Goal: Transaction & Acquisition: Purchase product/service

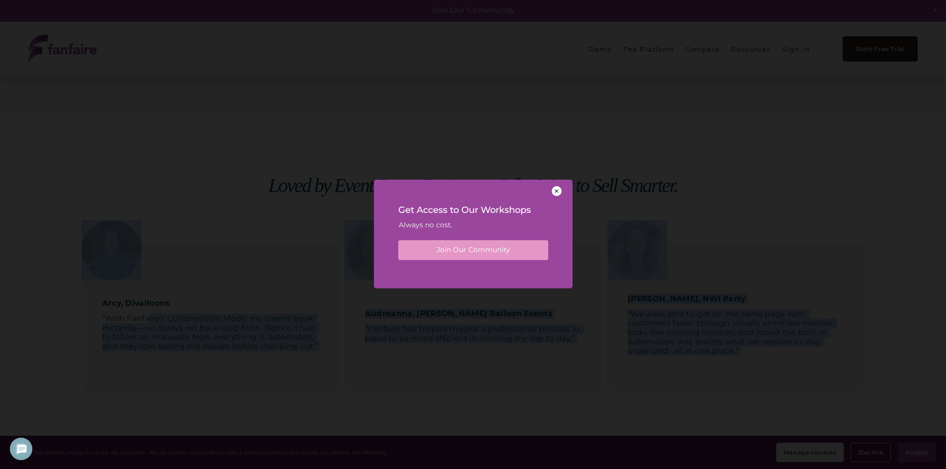
drag, startPoint x: 148, startPoint y: 317, endPoint x: 286, endPoint y: 324, distance: 137.7
click at [560, 194] on div at bounding box center [557, 191] width 10 height 10
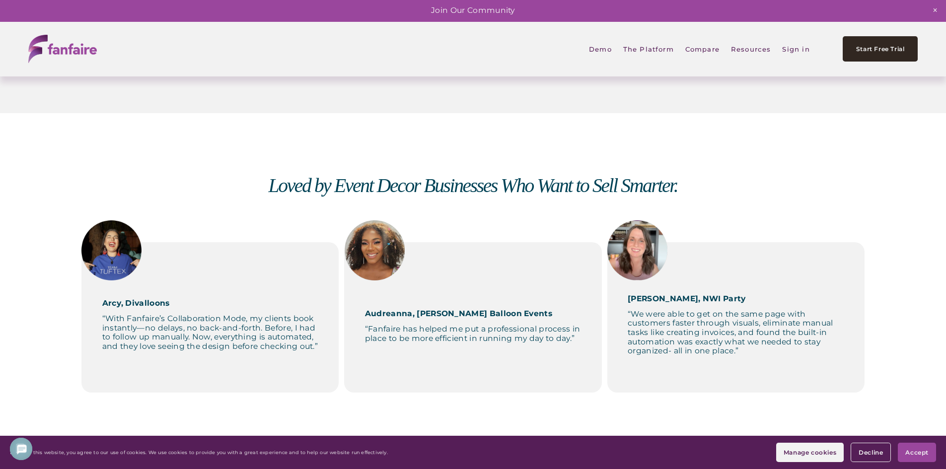
click at [282, 292] on p at bounding box center [210, 288] width 216 height 9
drag, startPoint x: 367, startPoint y: 331, endPoint x: 573, endPoint y: 341, distance: 206.3
click at [573, 341] on p "“Fanfaire has helped me put a professional process in place to be more efficien…" at bounding box center [473, 334] width 216 height 18
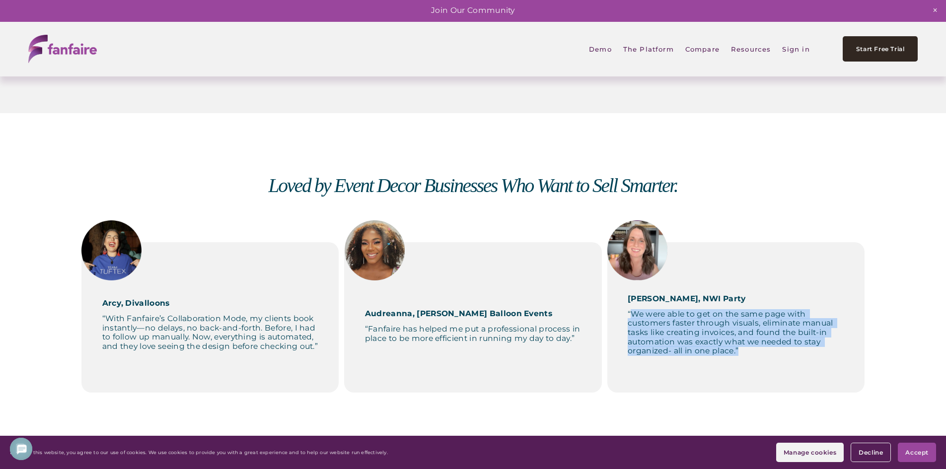
drag, startPoint x: 631, startPoint y: 315, endPoint x: 765, endPoint y: 362, distance: 142.0
click at [765, 362] on div "Alissa, NWI Party “We were able to get on the same page with customers faster t…" at bounding box center [735, 317] width 257 height 150
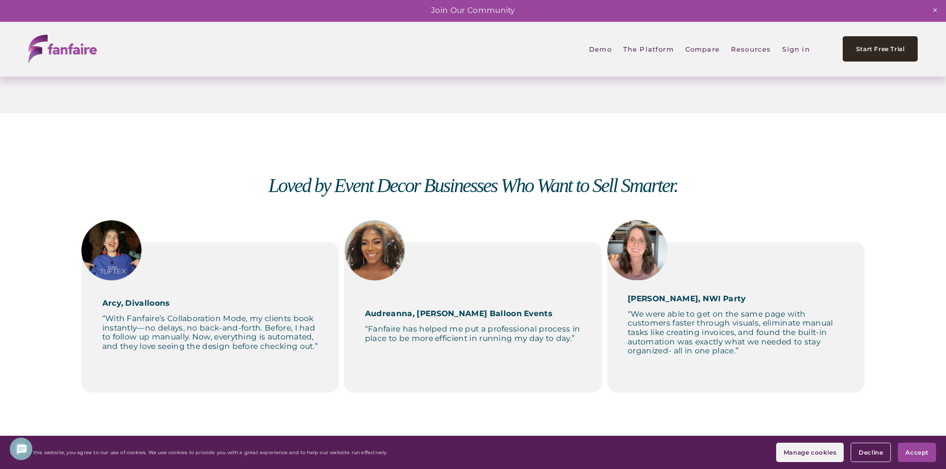
click at [151, 331] on p "“With Fanfaire’s Collaboration Mode, my clients book instantly—no delays, no ba…" at bounding box center [210, 332] width 216 height 37
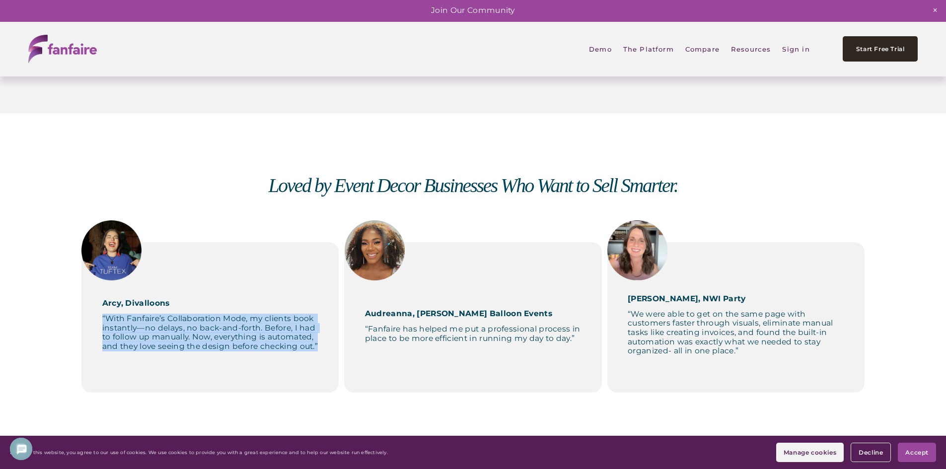
drag, startPoint x: 101, startPoint y: 319, endPoint x: 329, endPoint y: 349, distance: 229.9
click at [329, 349] on div "Arcy, Divalloons “With Fanfaire’s Collaboration Mode, my clients book instantly…" at bounding box center [209, 317] width 257 height 150
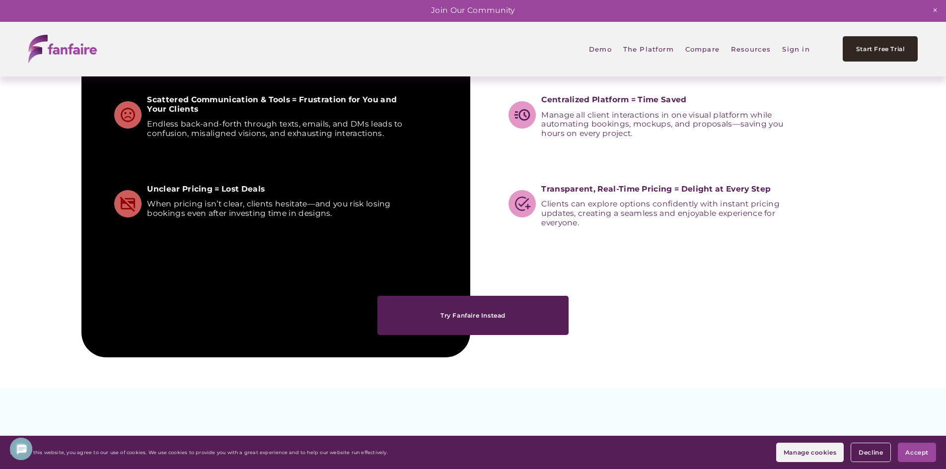
scroll to position [1242, 0]
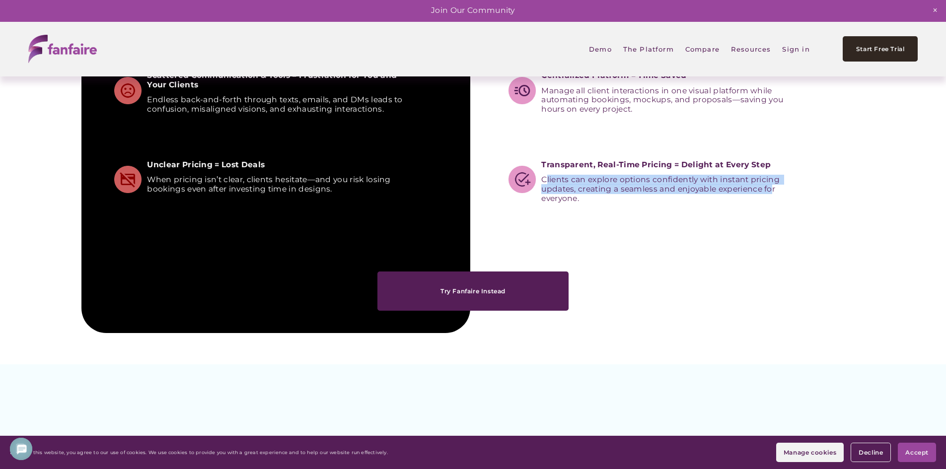
drag, startPoint x: 545, startPoint y: 181, endPoint x: 773, endPoint y: 192, distance: 228.2
click at [773, 192] on span "Clients can explore options confidently with instant pricing updates, creating …" at bounding box center [661, 189] width 240 height 28
click at [645, 190] on span "Clients can explore options confidently with instant pricing updates, creating …" at bounding box center [661, 189] width 240 height 28
drag, startPoint x: 541, startPoint y: 180, endPoint x: 781, endPoint y: 202, distance: 241.3
click at [781, 202] on div "You Are the Bottleneck— And You Know It Play 00:00 01:30 Unmute Mute Settings S…" at bounding box center [473, 12] width 946 height 641
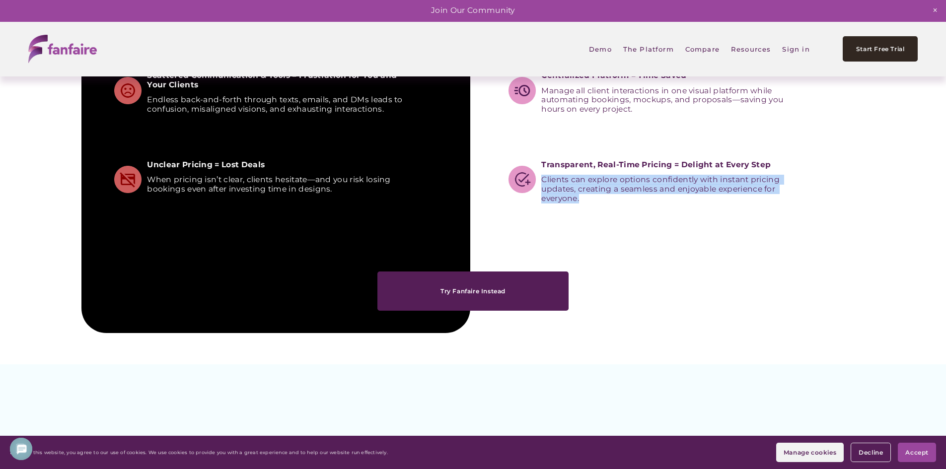
click at [640, 186] on span "Clients can explore options confidently with instant pricing updates, creating …" at bounding box center [661, 189] width 240 height 28
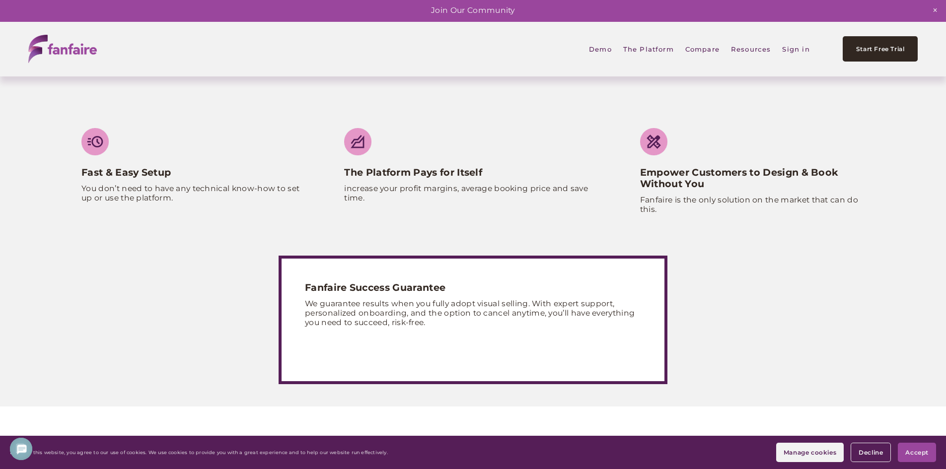
scroll to position [3576, 0]
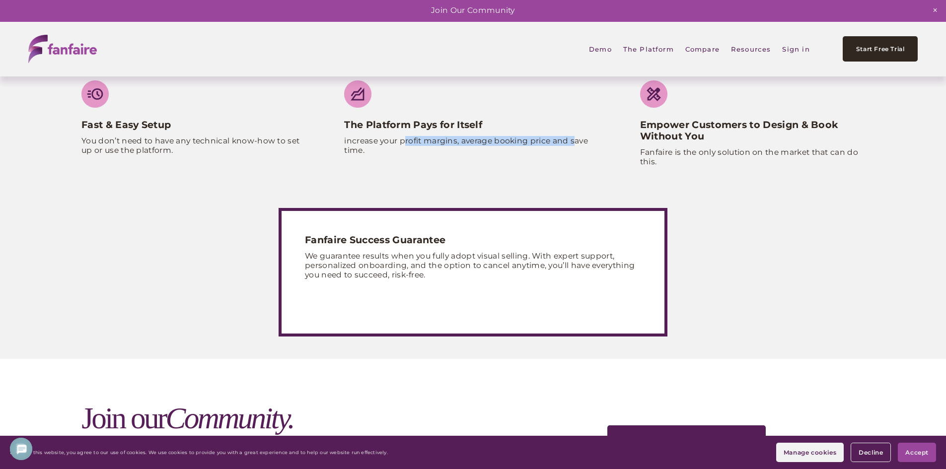
drag, startPoint x: 403, startPoint y: 150, endPoint x: 574, endPoint y: 149, distance: 170.9
click at [574, 149] on p "increase your profit margins, average booking price and save time." at bounding box center [472, 146] width 257 height 18
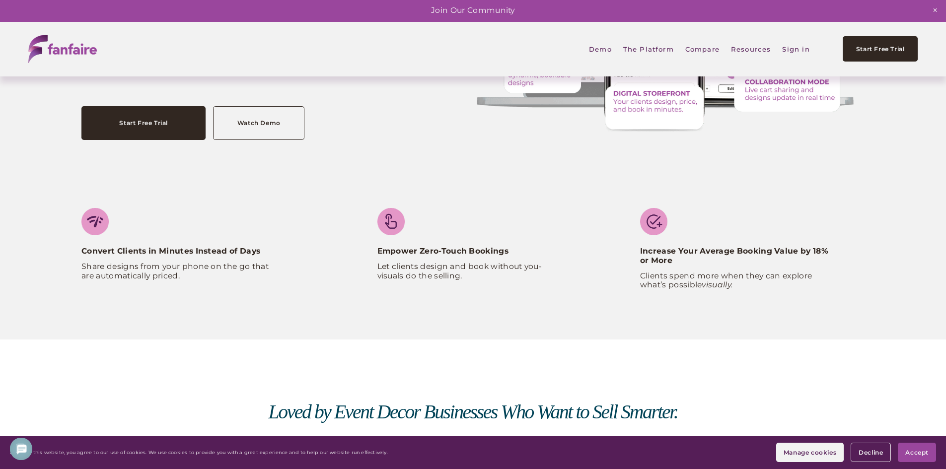
scroll to position [0, 0]
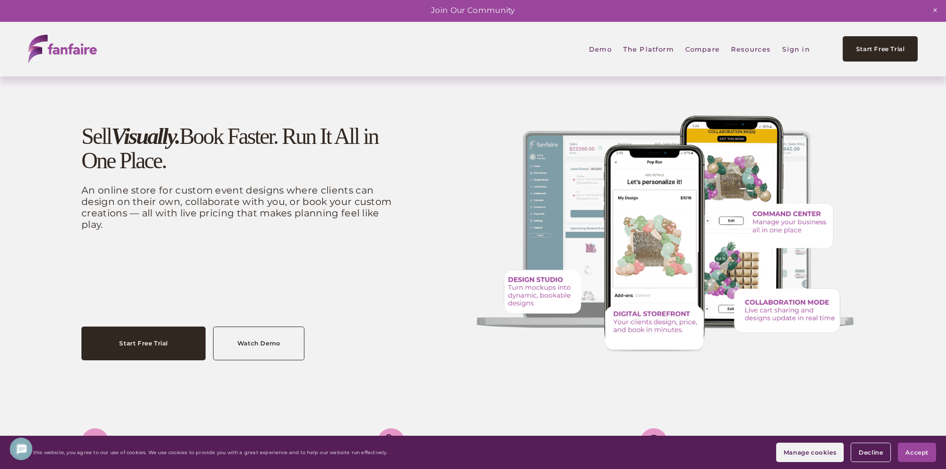
click at [264, 348] on link "Watch Demo" at bounding box center [258, 344] width 91 height 34
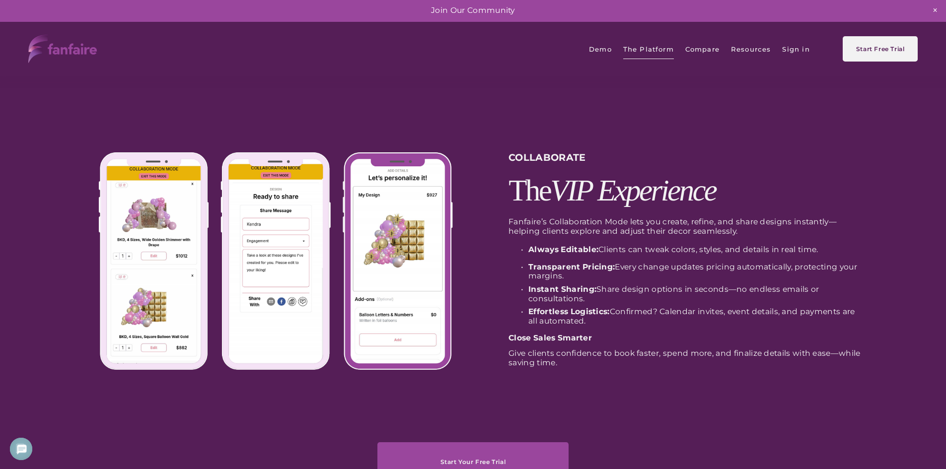
click at [0, 0] on span "Digital Storefront" at bounding box center [0, 0] width 0 height 0
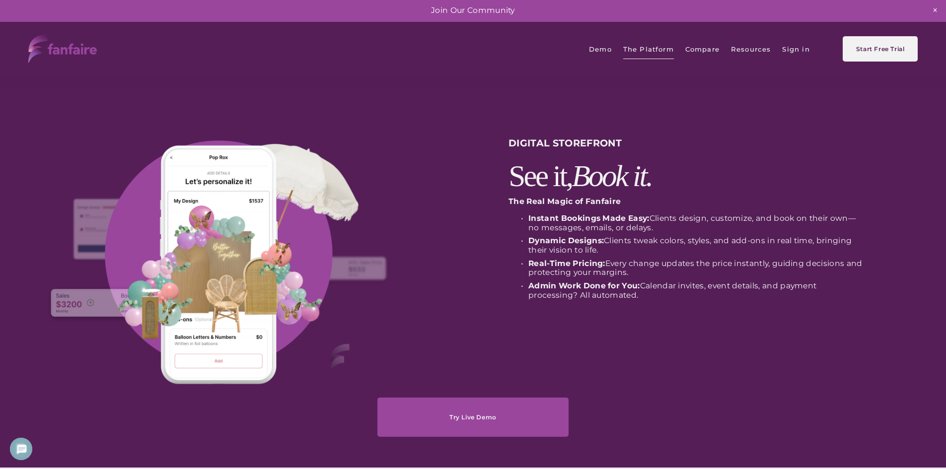
drag, startPoint x: 538, startPoint y: 219, endPoint x: 655, endPoint y: 276, distance: 130.2
click at [655, 276] on ul "Instant Bookings Made Easy: Clients design, customize, and book on their own—no…" at bounding box center [687, 257] width 356 height 86
drag, startPoint x: 549, startPoint y: 290, endPoint x: 771, endPoint y: 299, distance: 221.7
click at [771, 299] on p "Admin Work Done for You: Calendar invites, event details, and payment processin…" at bounding box center [696, 291] width 336 height 18
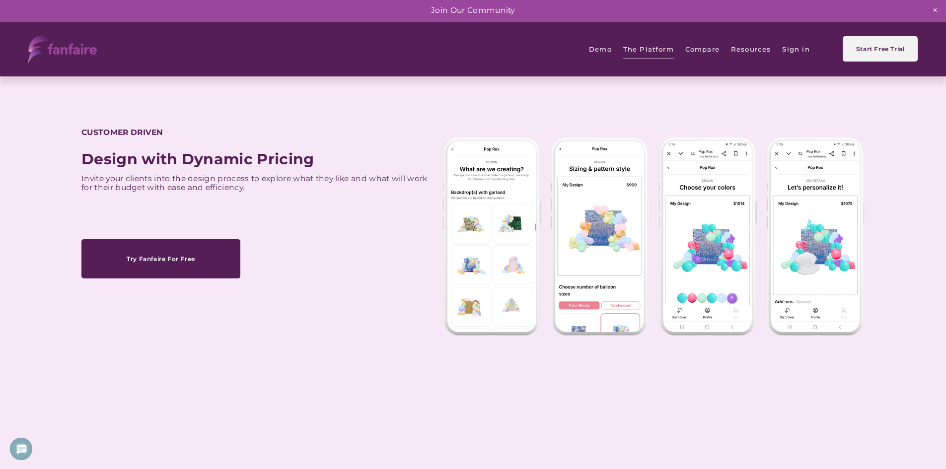
scroll to position [745, 0]
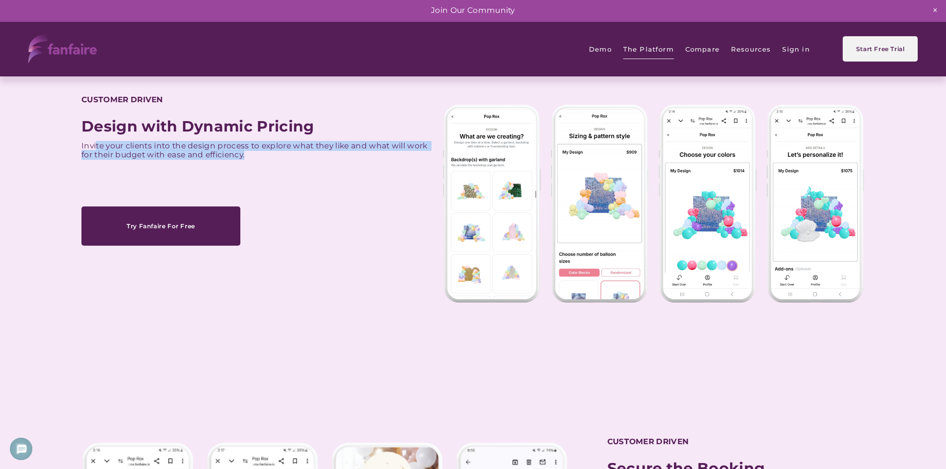
drag, startPoint x: 95, startPoint y: 142, endPoint x: 332, endPoint y: 162, distance: 237.8
click at [332, 162] on div "Design with Dynamic Pricing Invite your clients into the design process to expl…" at bounding box center [259, 149] width 356 height 62
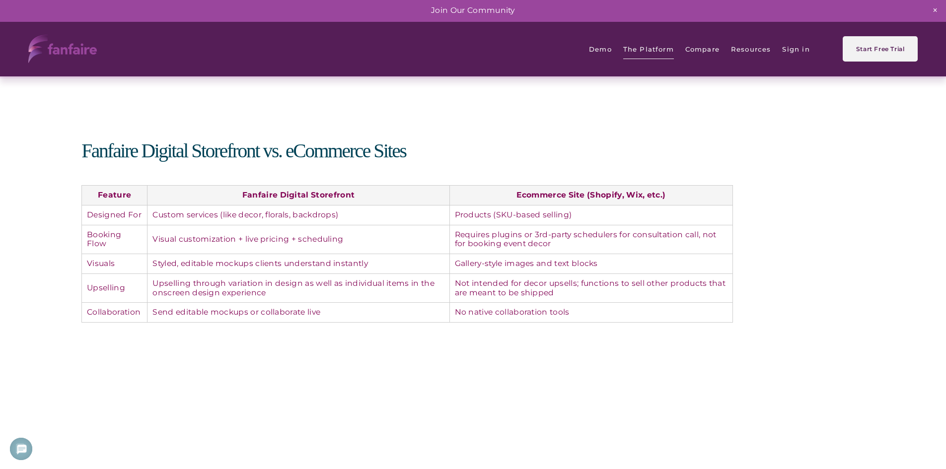
scroll to position [1440, 0]
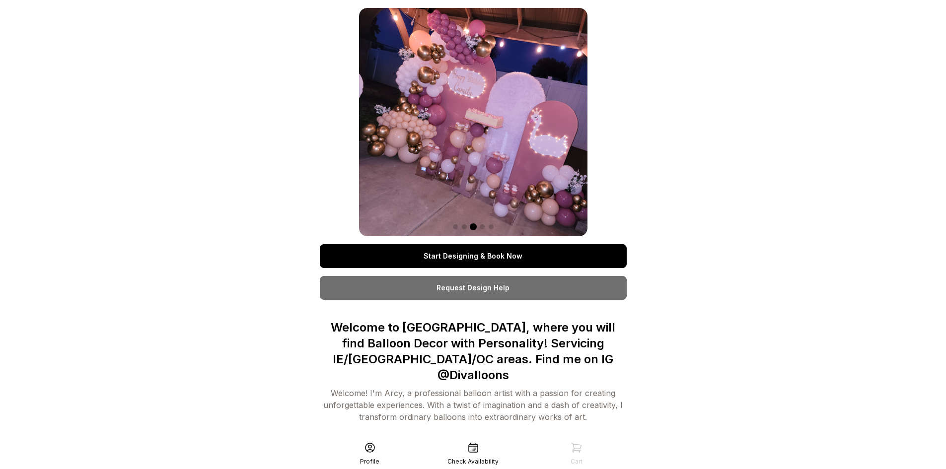
click at [468, 256] on link "Start Designing & Book Now" at bounding box center [473, 256] width 307 height 24
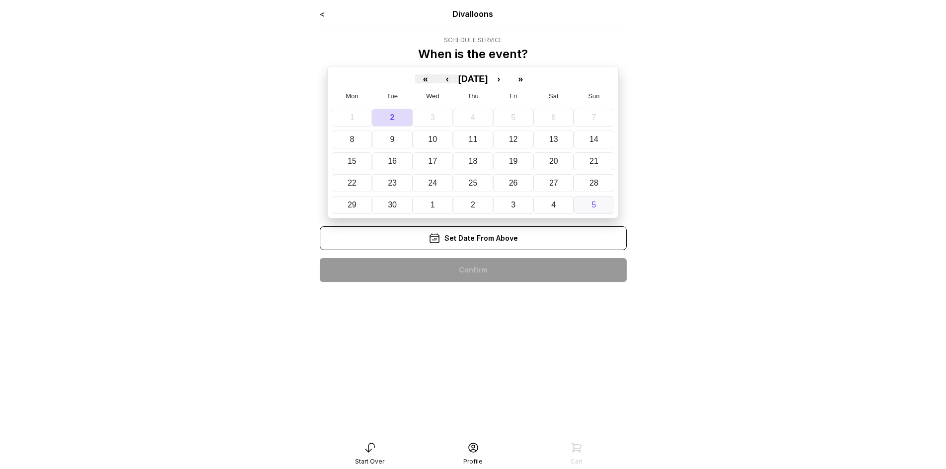
click at [591, 204] on button "5" at bounding box center [594, 205] width 40 height 18
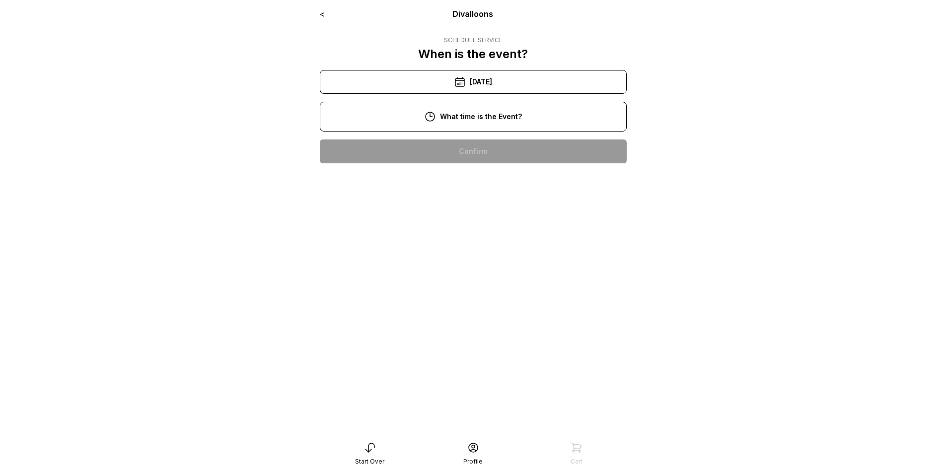
click at [478, 284] on div "2:00 pm" at bounding box center [473, 279] width 291 height 24
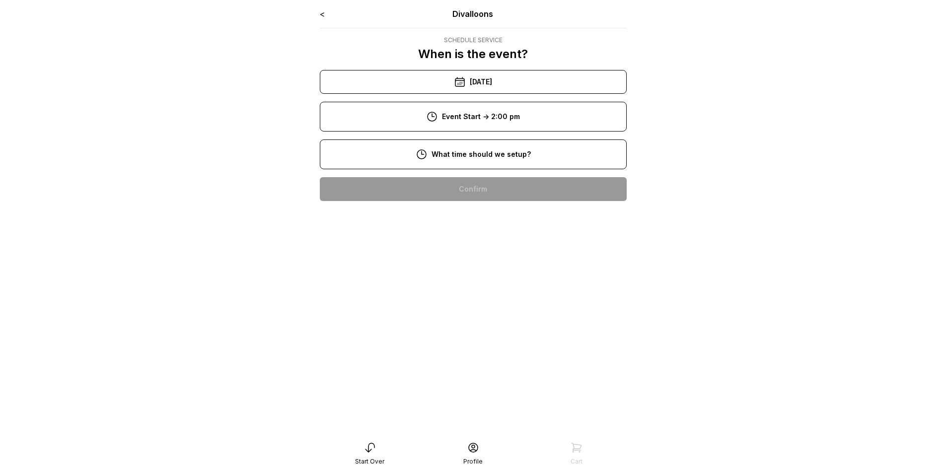
click at [481, 255] on div "10:00 am" at bounding box center [473, 253] width 291 height 24
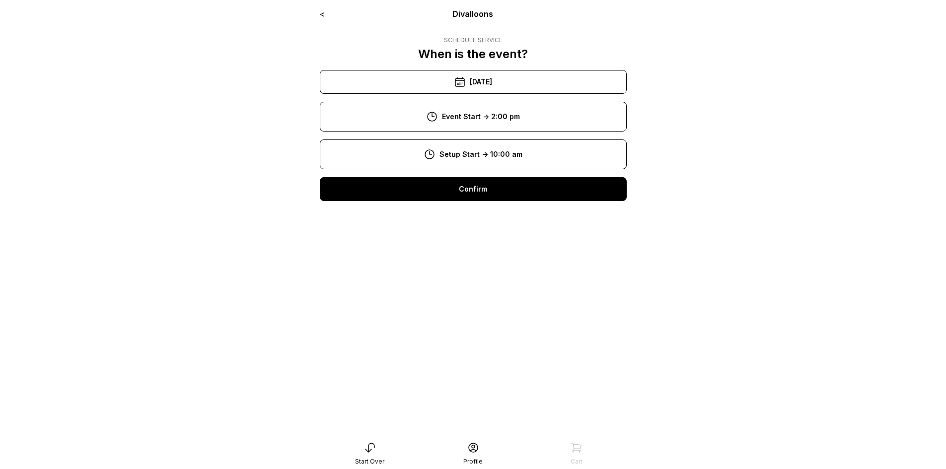
click at [503, 192] on div "Confirm" at bounding box center [473, 189] width 307 height 24
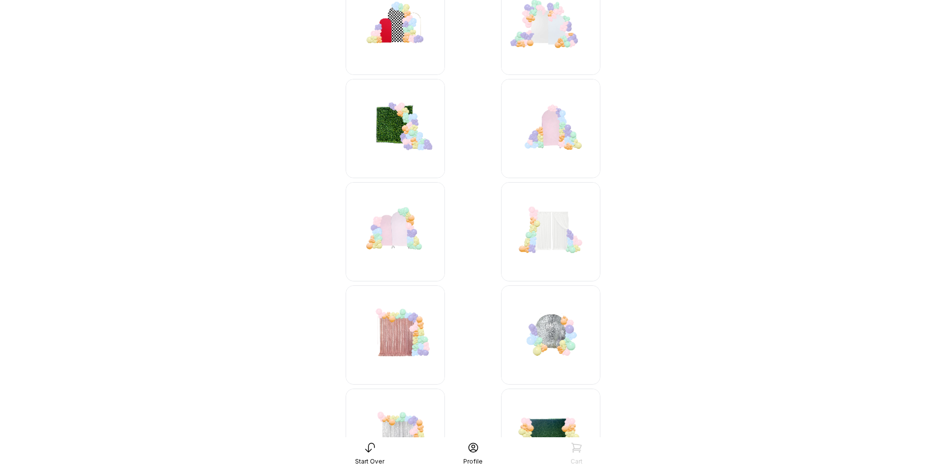
scroll to position [397, 0]
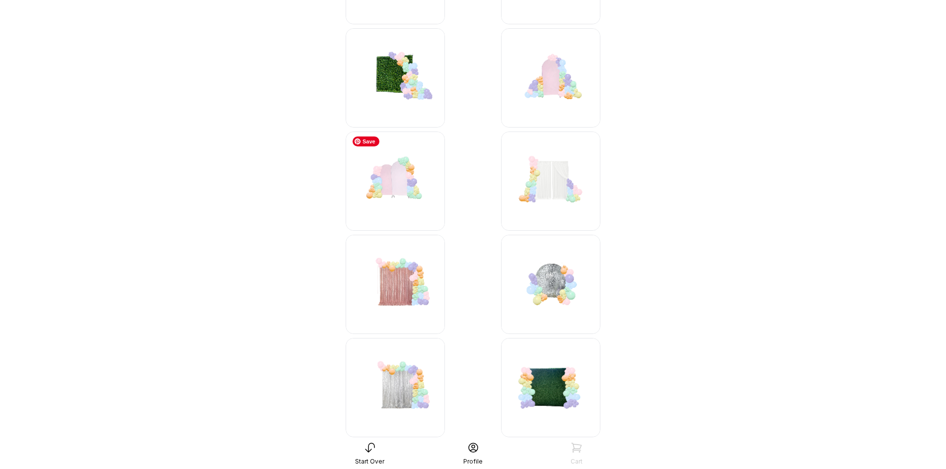
click at [399, 178] on img at bounding box center [395, 181] width 99 height 99
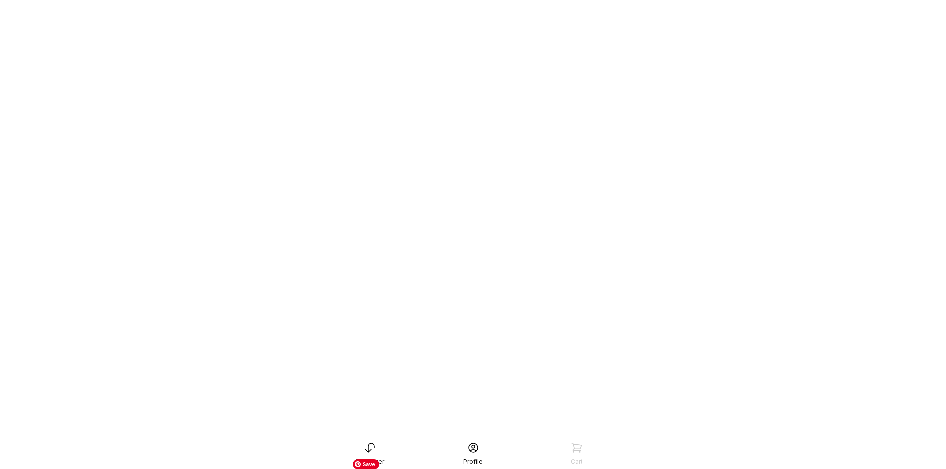
scroll to position [75, 0]
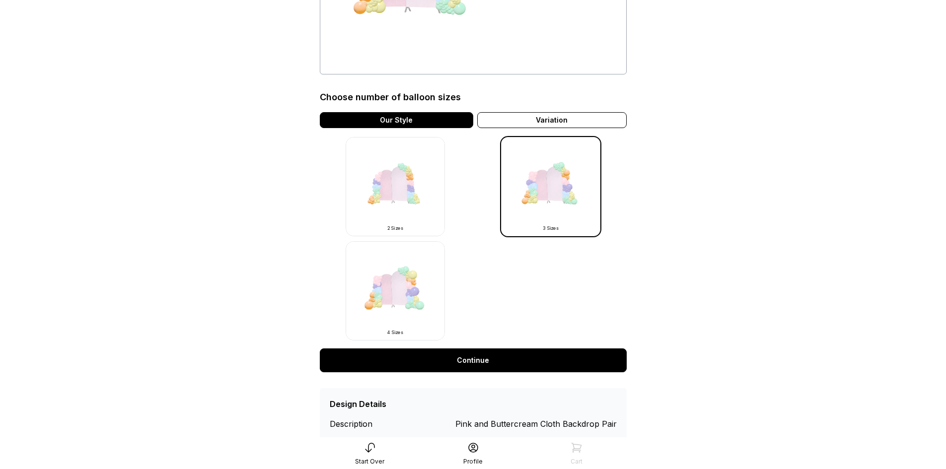
scroll to position [199, 0]
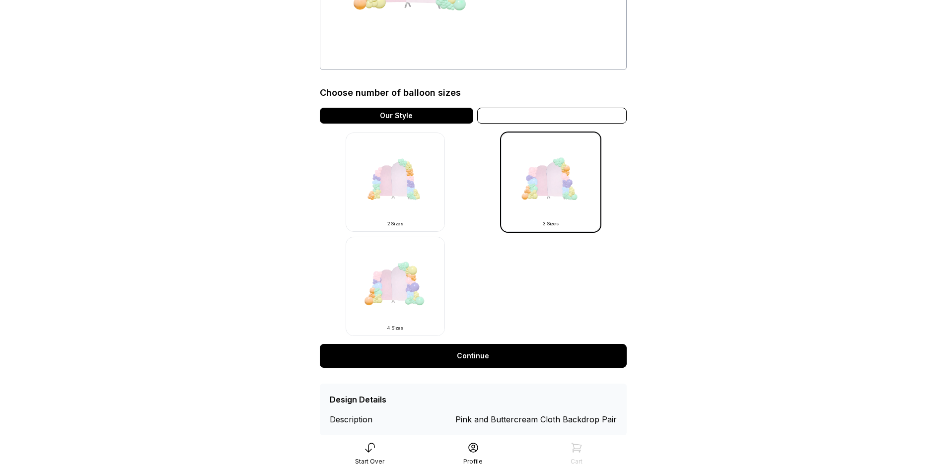
click at [541, 112] on div "Variation" at bounding box center [552, 116] width 150 height 16
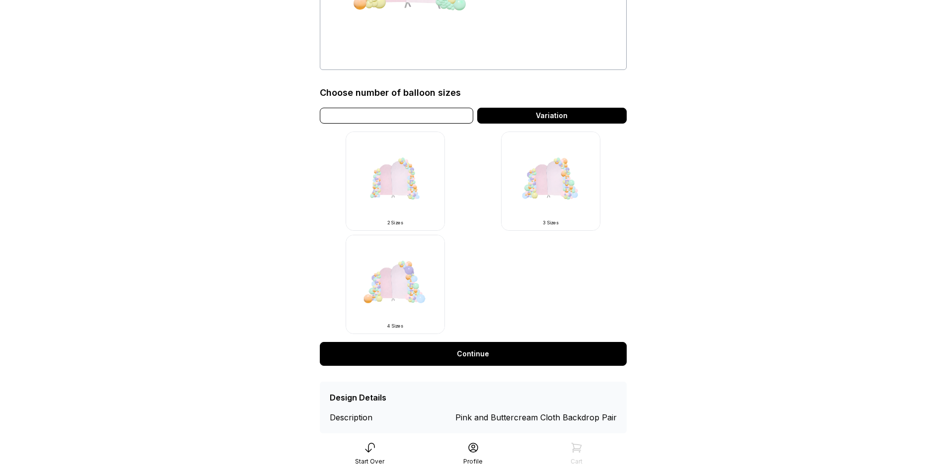
click at [428, 110] on div "Our Style" at bounding box center [396, 116] width 153 height 16
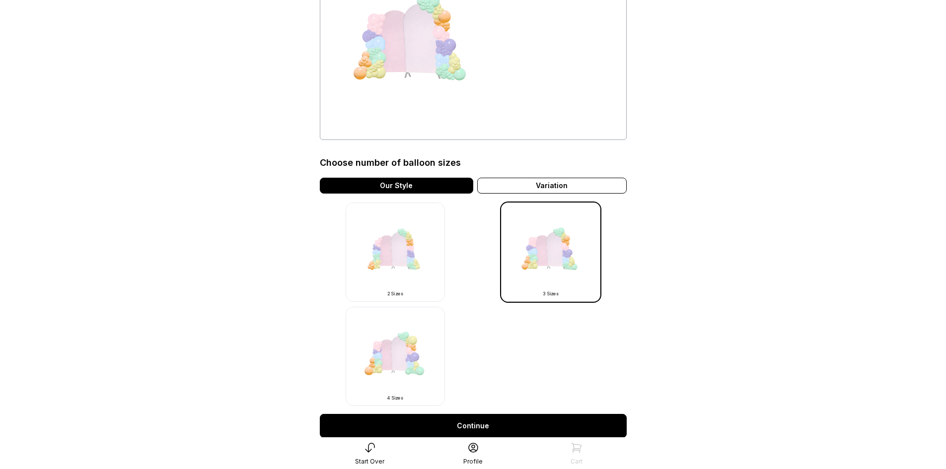
scroll to position [149, 0]
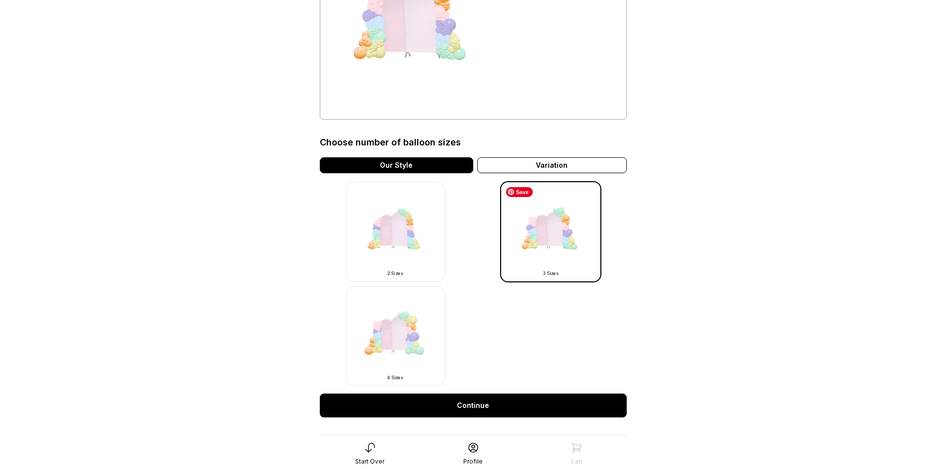
click at [564, 235] on img at bounding box center [550, 231] width 99 height 99
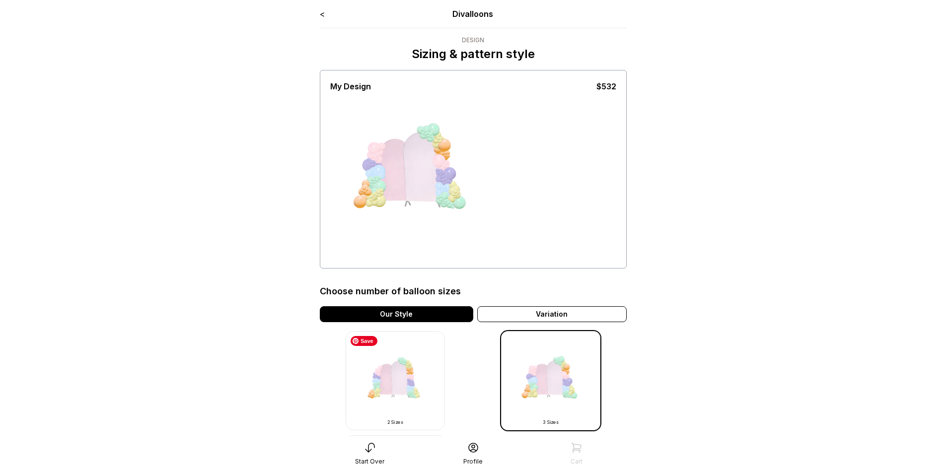
click at [412, 376] on img at bounding box center [395, 380] width 99 height 99
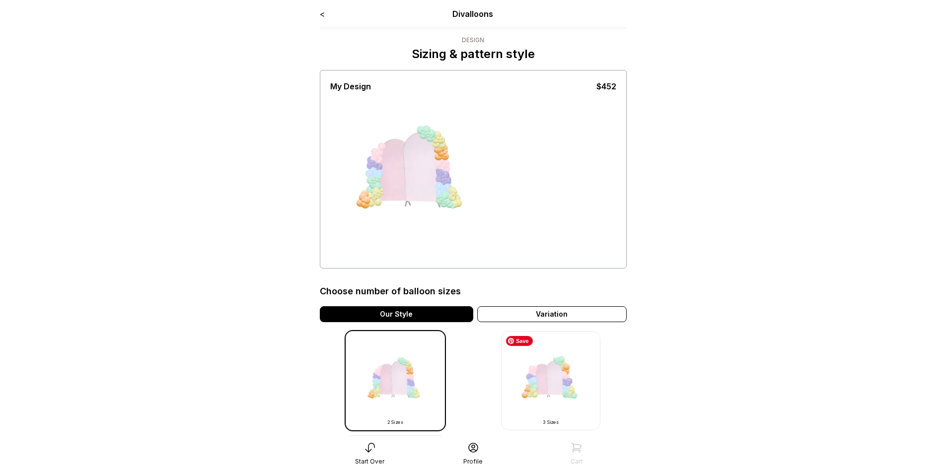
click at [584, 370] on img at bounding box center [550, 380] width 99 height 99
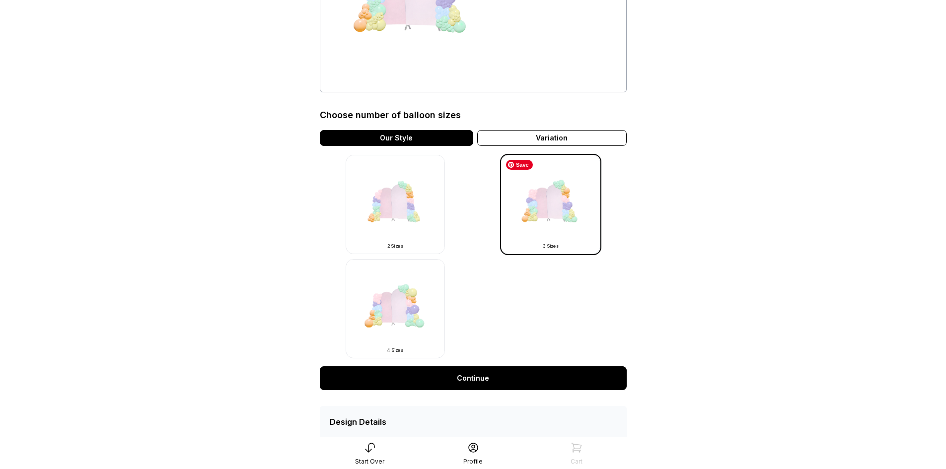
scroll to position [223, 0]
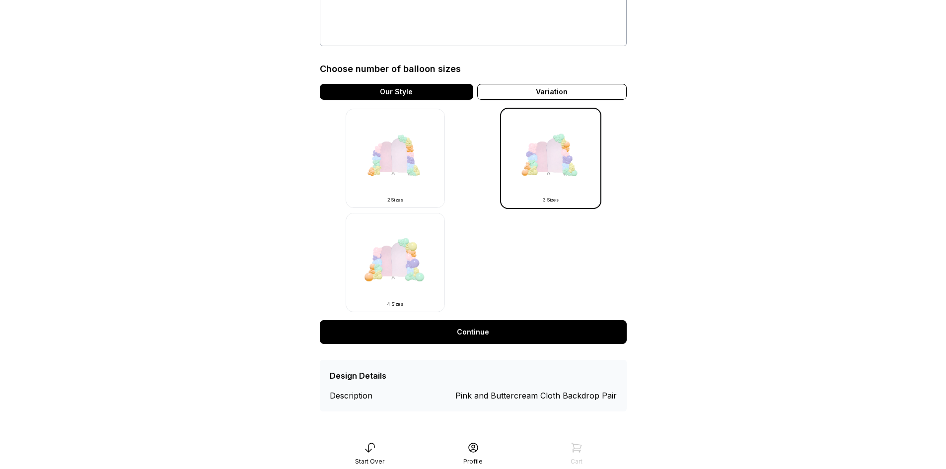
click at [514, 337] on link "Continue" at bounding box center [473, 332] width 307 height 24
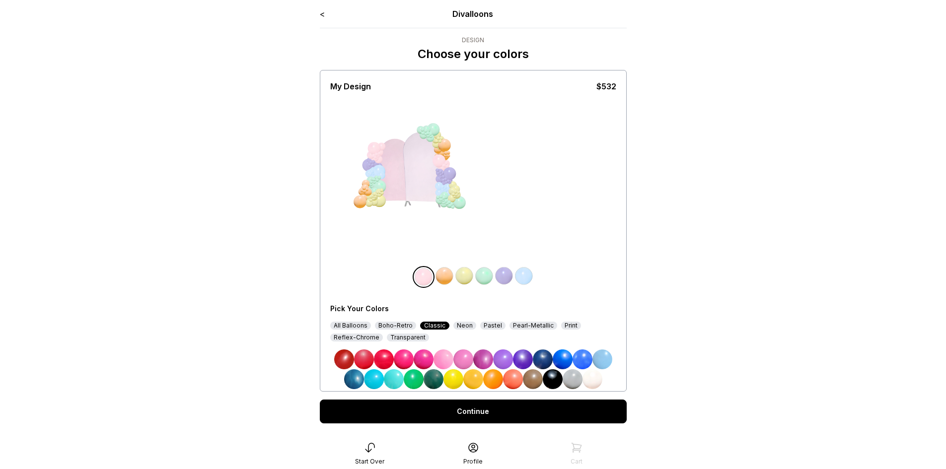
click at [425, 357] on img at bounding box center [424, 360] width 20 height 20
click at [443, 278] on img at bounding box center [445, 276] width 20 height 20
click at [415, 381] on img at bounding box center [414, 380] width 20 height 20
click at [474, 271] on img at bounding box center [484, 276] width 20 height 20
click at [462, 279] on img at bounding box center [462, 276] width 20 height 20
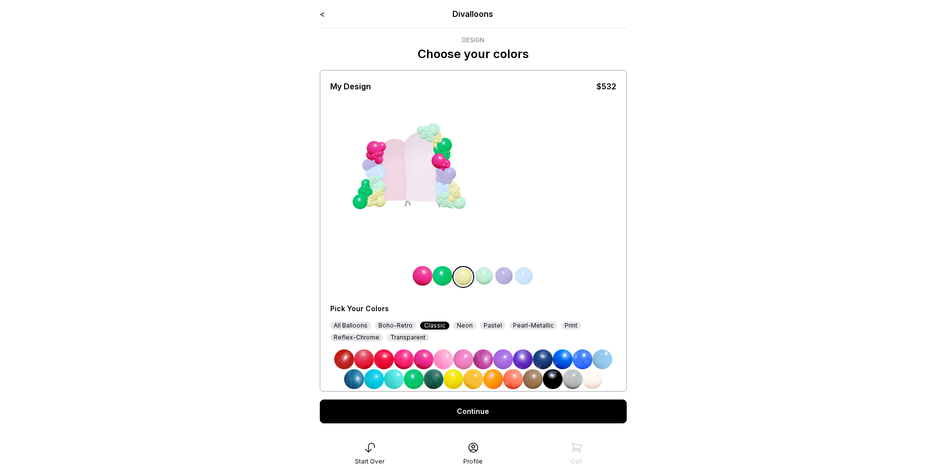
click at [442, 357] on img at bounding box center [444, 360] width 20 height 20
click at [499, 278] on img at bounding box center [504, 276] width 20 height 20
click at [396, 384] on img at bounding box center [394, 380] width 20 height 20
click at [436, 377] on img at bounding box center [434, 380] width 20 height 20
click at [528, 278] on img at bounding box center [524, 276] width 20 height 20
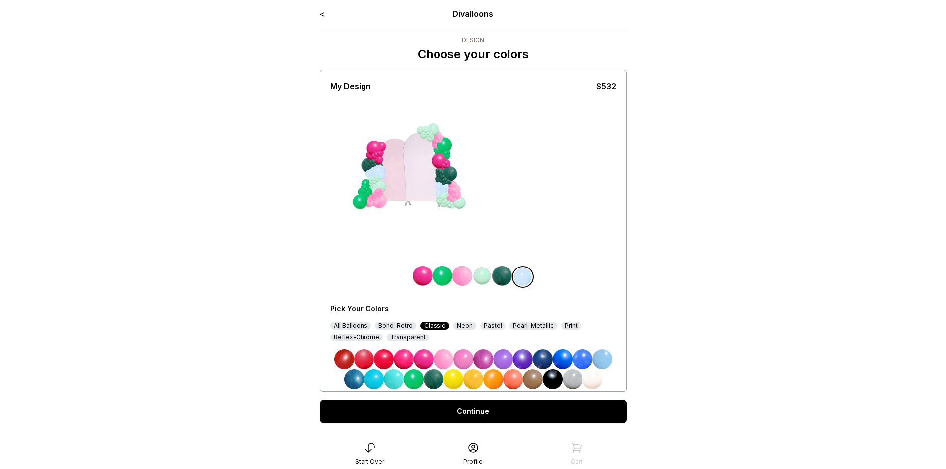
click at [365, 363] on img at bounding box center [364, 360] width 20 height 20
click at [348, 324] on div "All Balloons" at bounding box center [350, 326] width 41 height 8
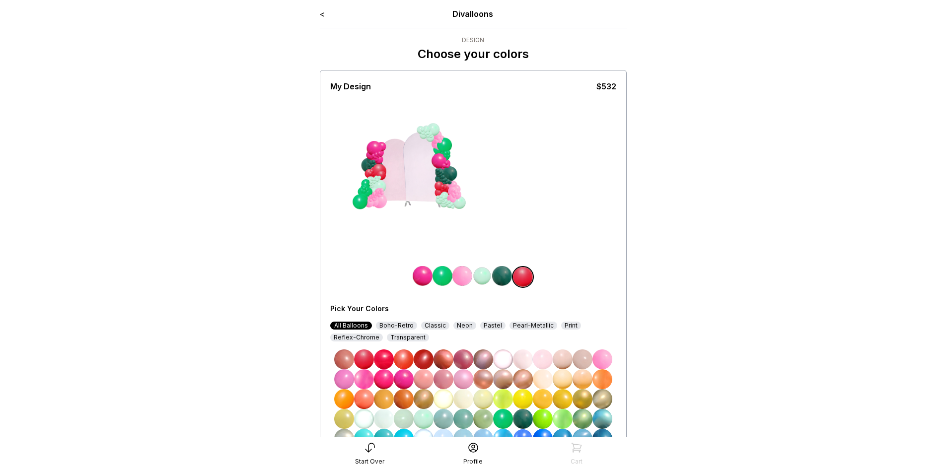
click at [386, 382] on img at bounding box center [384, 380] width 20 height 20
click at [366, 377] on img at bounding box center [364, 380] width 20 height 20
click at [599, 355] on img at bounding box center [603, 360] width 20 height 20
click at [346, 383] on img at bounding box center [344, 380] width 20 height 20
click at [464, 273] on img at bounding box center [462, 276] width 20 height 20
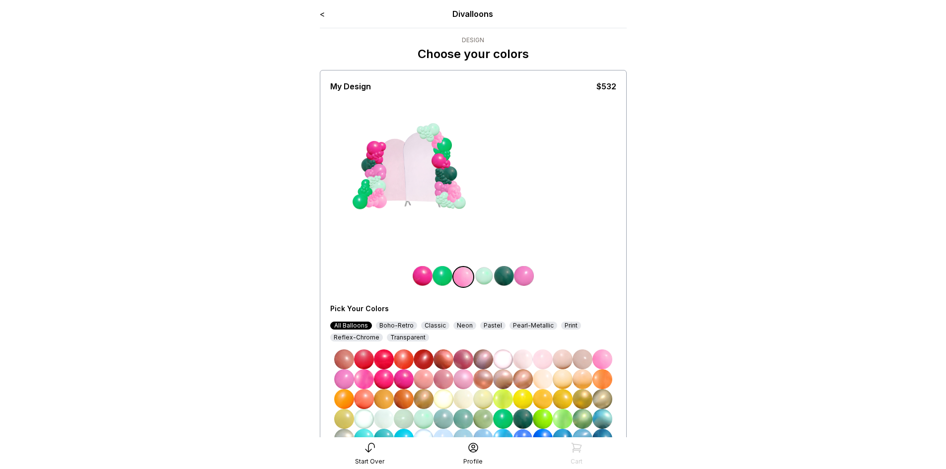
click at [542, 363] on img at bounding box center [543, 360] width 20 height 20
click at [524, 276] on img at bounding box center [524, 276] width 20 height 20
click at [593, 358] on img at bounding box center [603, 360] width 20 height 20
click at [602, 359] on img at bounding box center [603, 360] width 20 height 20
click at [605, 363] on img at bounding box center [603, 360] width 20 height 20
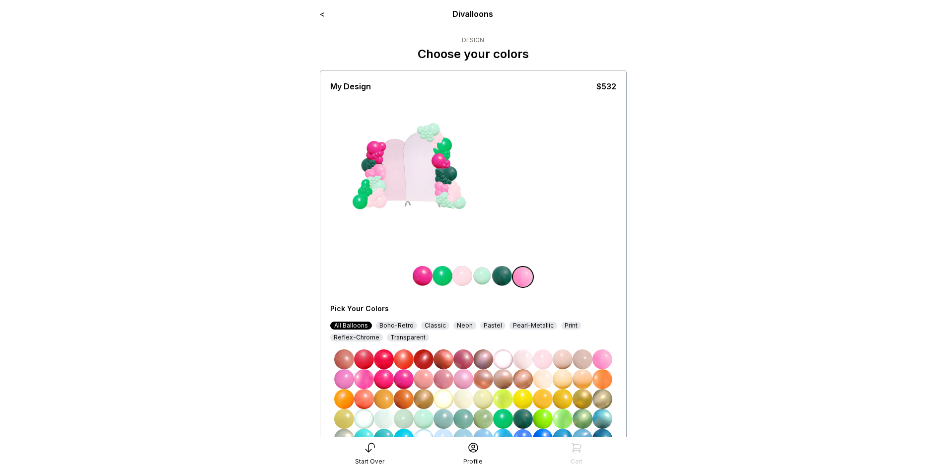
click at [605, 363] on img at bounding box center [603, 360] width 20 height 20
click at [502, 277] on img at bounding box center [502, 276] width 20 height 20
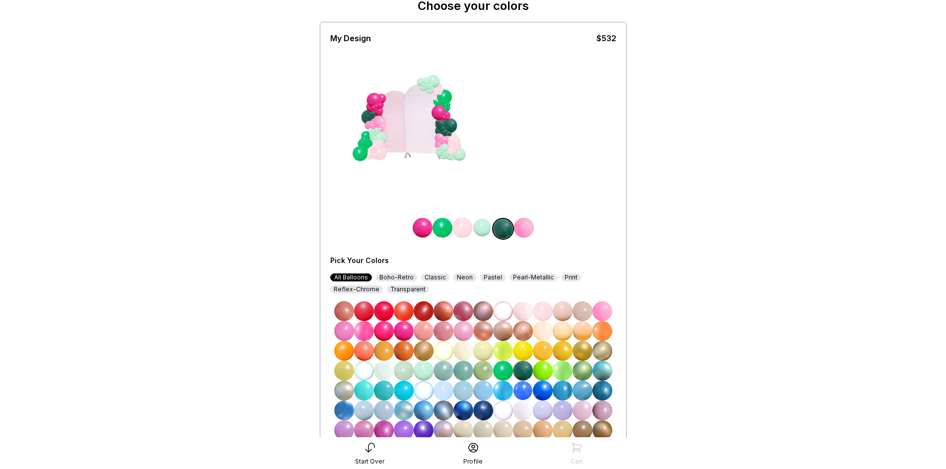
scroll to position [99, 0]
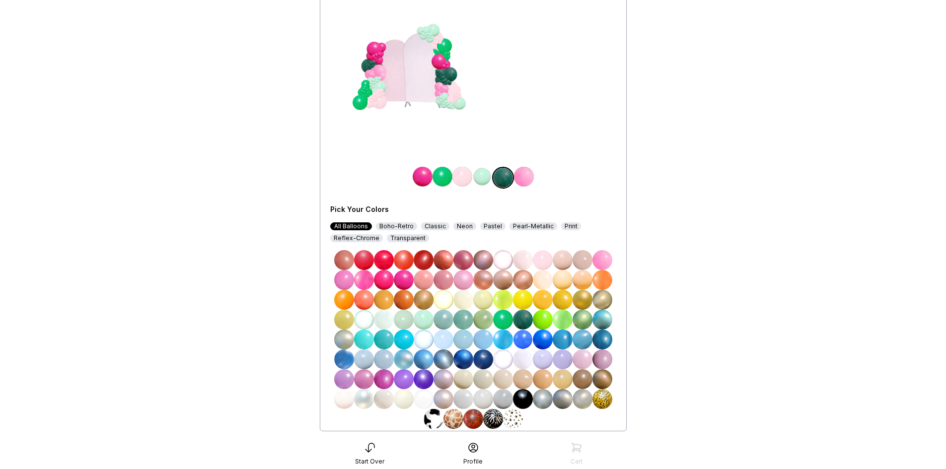
click at [544, 316] on img at bounding box center [543, 320] width 20 height 20
click at [562, 321] on img at bounding box center [563, 320] width 20 height 20
click at [564, 320] on img at bounding box center [563, 320] width 20 height 20
click at [589, 319] on img at bounding box center [583, 320] width 20 height 20
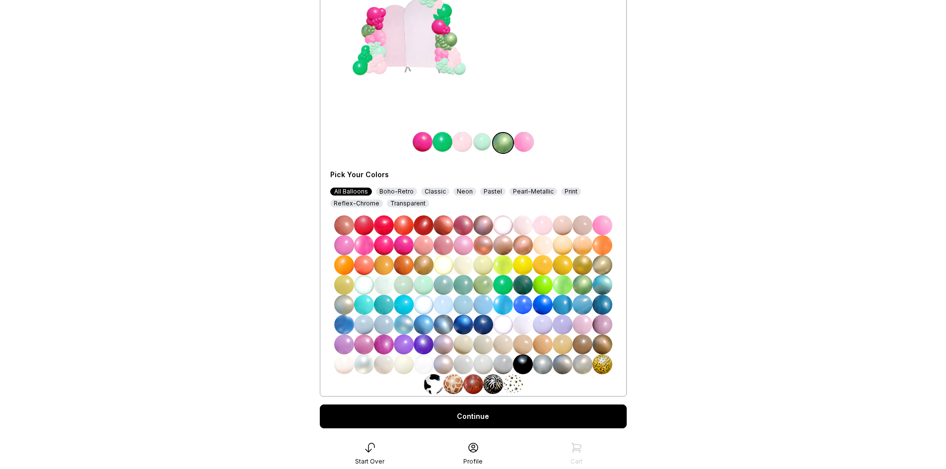
scroll to position [159, 0]
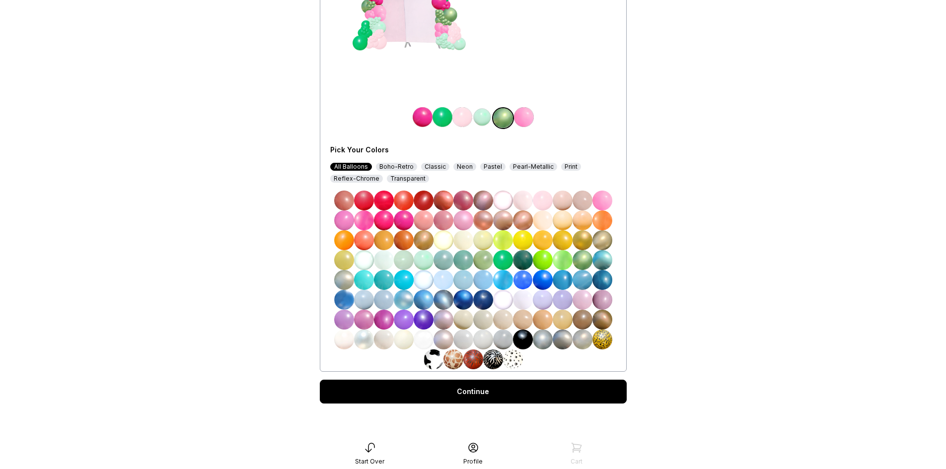
click at [431, 359] on img at bounding box center [434, 360] width 20 height 20
click at [439, 385] on link "Continue" at bounding box center [473, 392] width 307 height 24
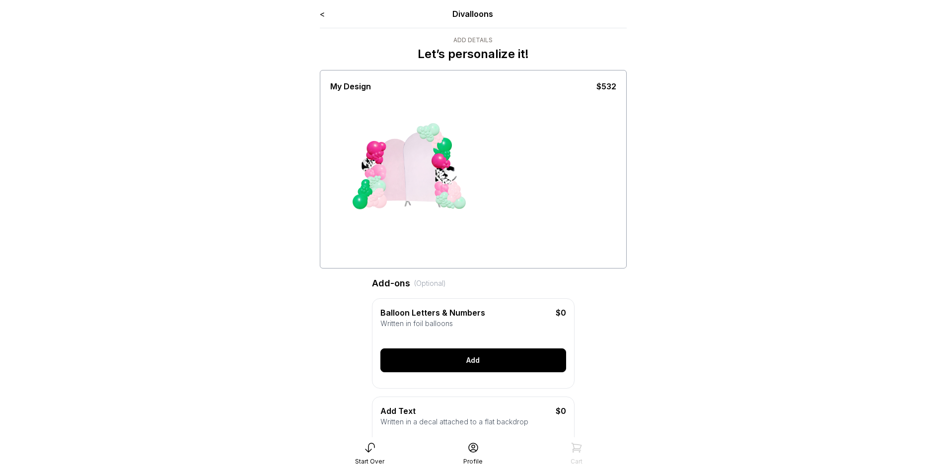
click at [400, 365] on div "Add" at bounding box center [473, 361] width 186 height 24
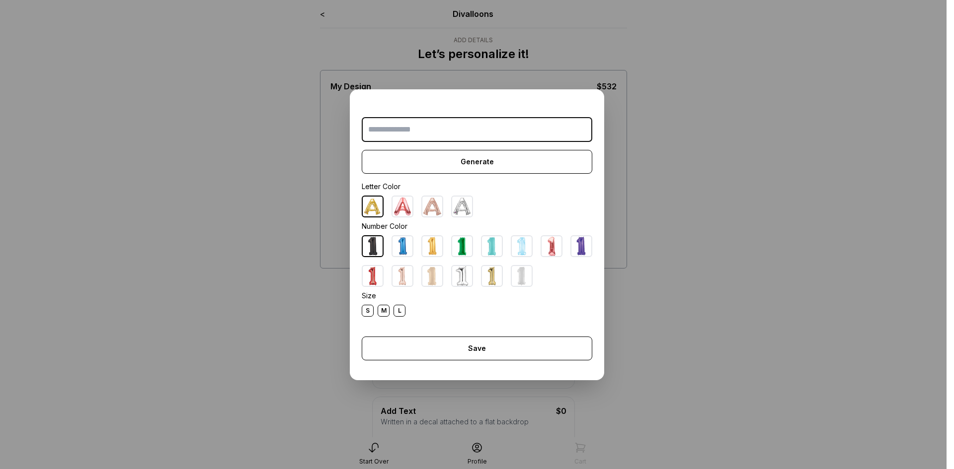
click at [750, 217] on dialog "Generate Letter Color Number Color Size S M L Save Close" at bounding box center [477, 234] width 954 height 469
click at [228, 187] on dialog "Generate Letter Color Number Color Size S M L Save Close" at bounding box center [477, 234] width 954 height 469
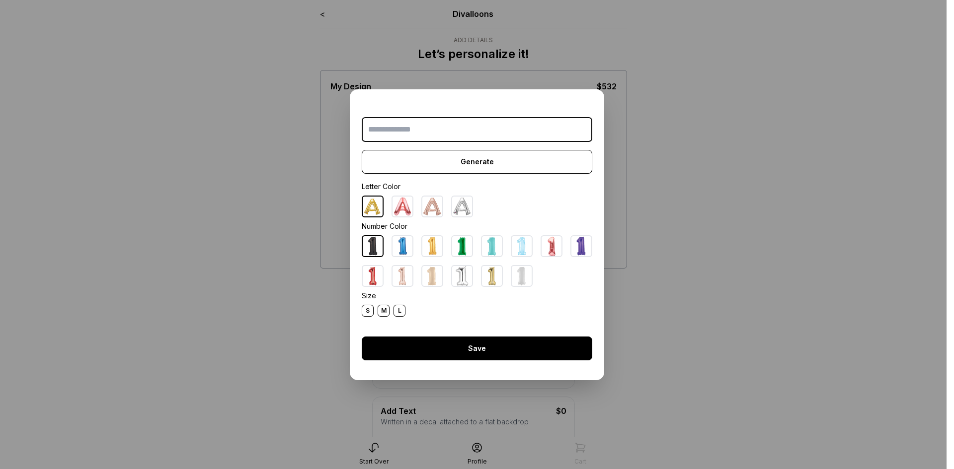
click at [521, 352] on div "Save" at bounding box center [477, 349] width 230 height 24
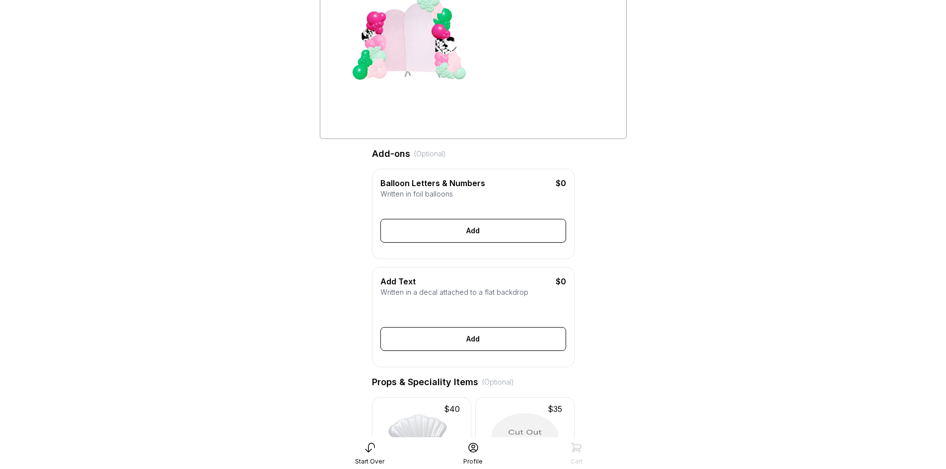
scroll to position [149, 0]
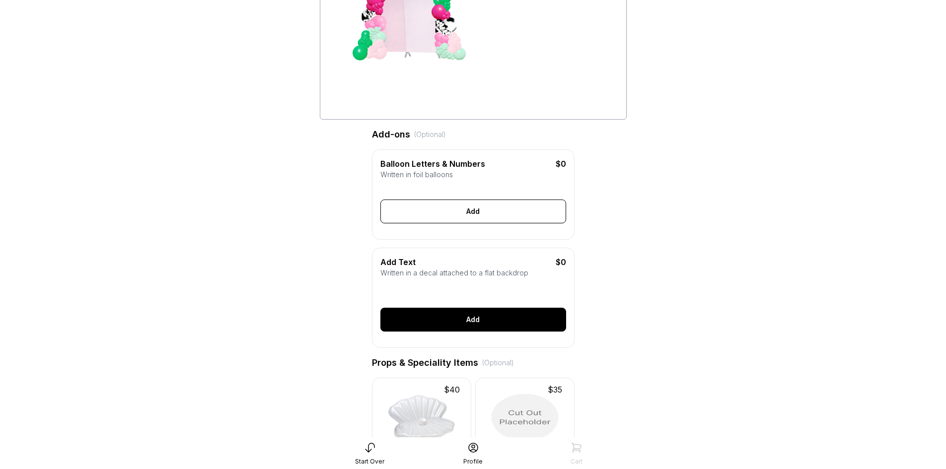
click at [519, 332] on div "Add" at bounding box center [473, 320] width 186 height 24
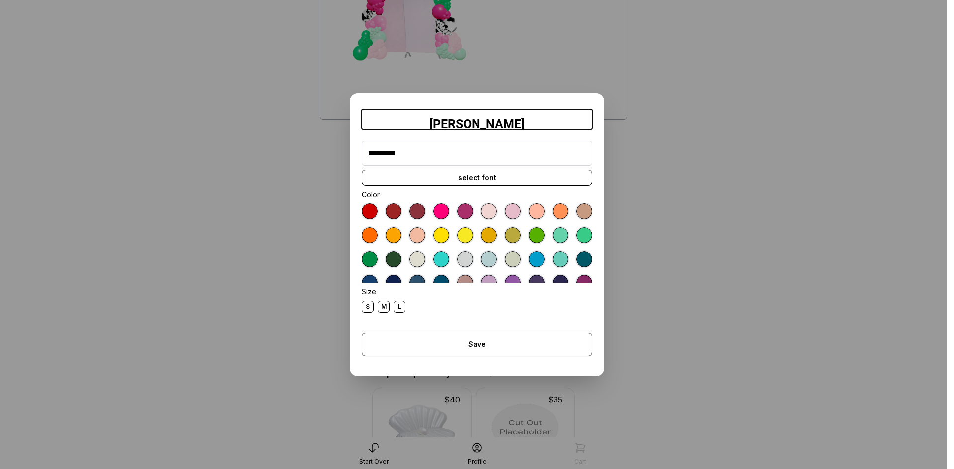
type input "*********"
click at [379, 309] on div "M" at bounding box center [383, 307] width 12 height 12
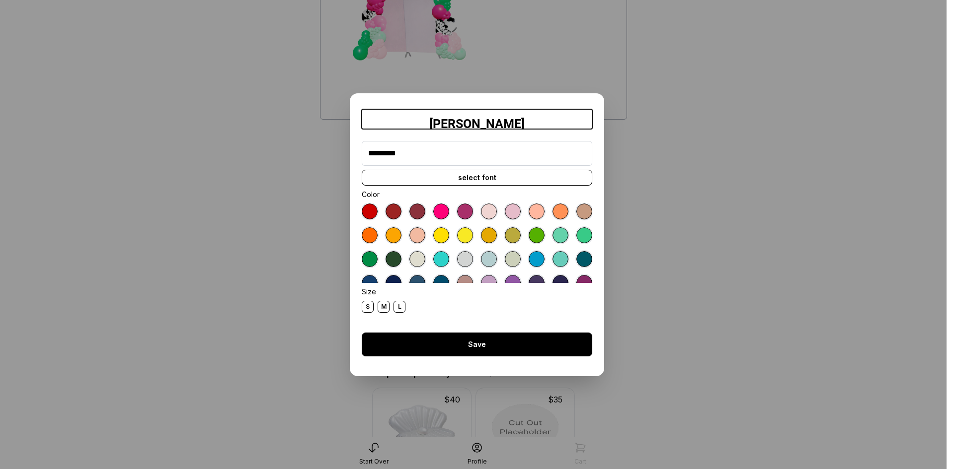
click at [474, 351] on div "Save" at bounding box center [477, 345] width 230 height 24
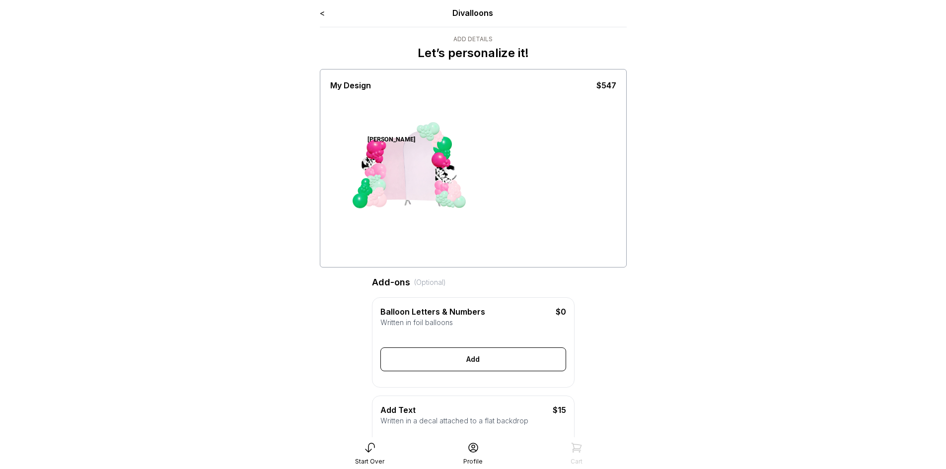
scroll to position [0, 0]
click at [382, 136] on div "Mackenzie" at bounding box center [392, 140] width 48 height 9
click at [386, 145] on div "Mackenzie" at bounding box center [392, 140] width 48 height 9
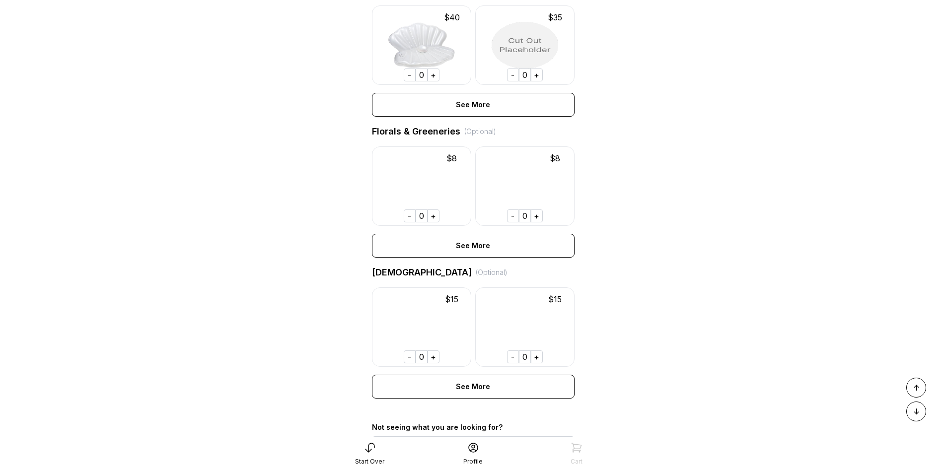
scroll to position [546, 0]
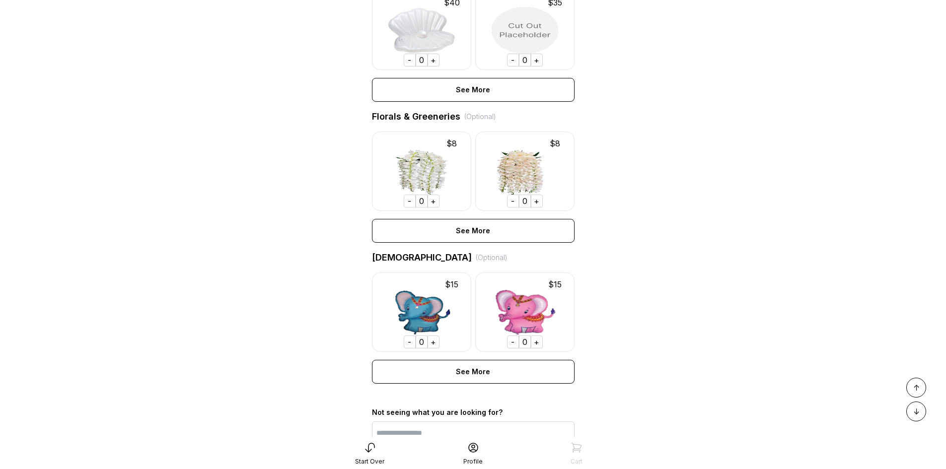
click at [431, 208] on div "+" at bounding box center [434, 201] width 12 height 13
click at [433, 208] on div "+" at bounding box center [434, 201] width 12 height 13
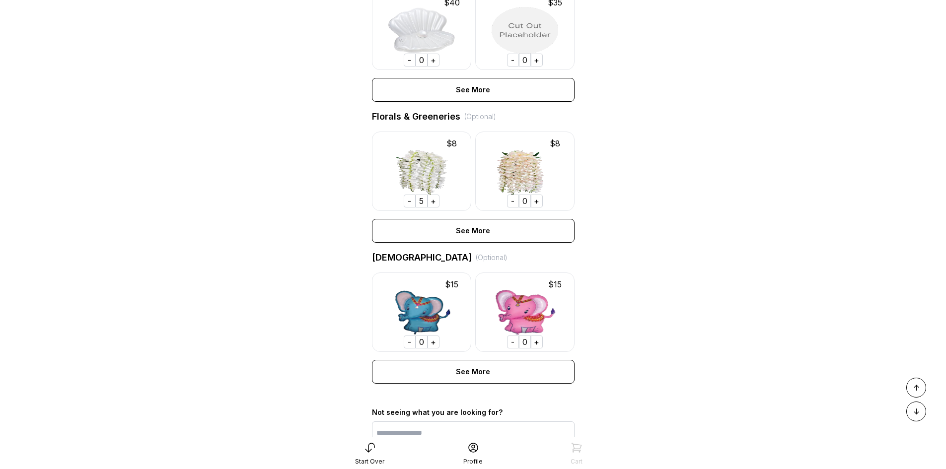
click at [433, 208] on div "+" at bounding box center [434, 201] width 12 height 13
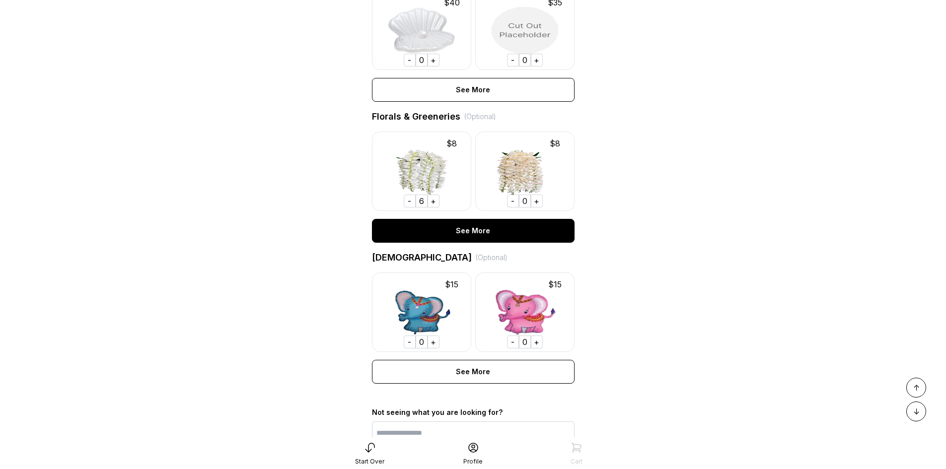
click at [437, 243] on div "See More" at bounding box center [473, 231] width 203 height 24
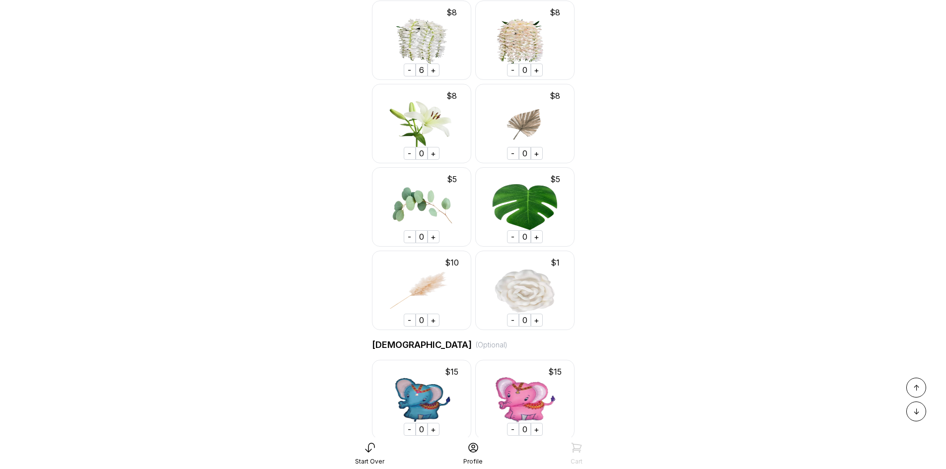
scroll to position [695, 0]
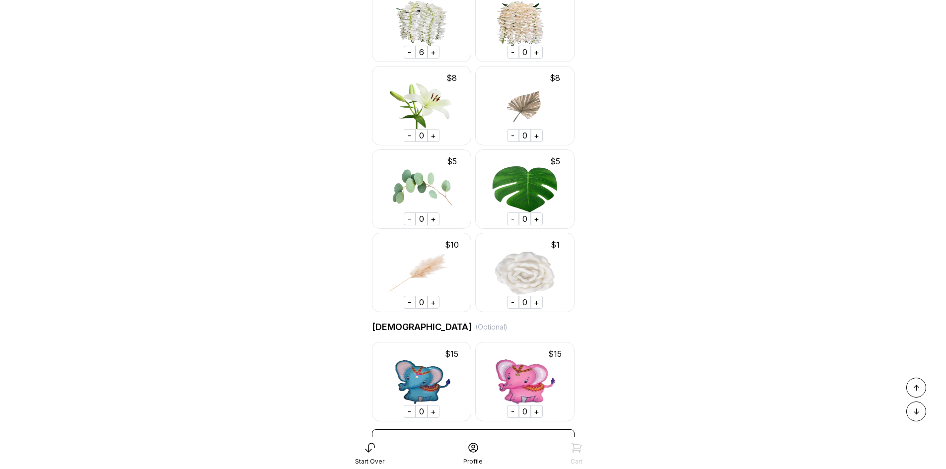
click at [432, 225] on div "+" at bounding box center [434, 219] width 12 height 13
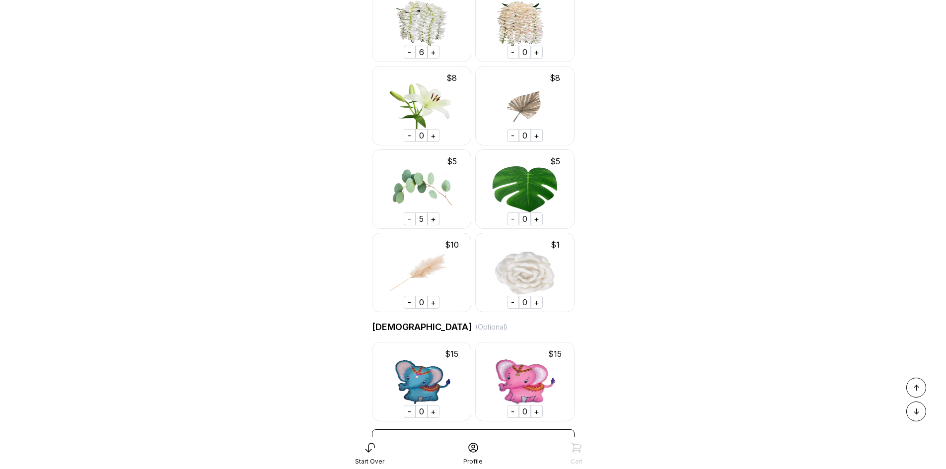
click at [432, 225] on div "+" at bounding box center [434, 219] width 12 height 13
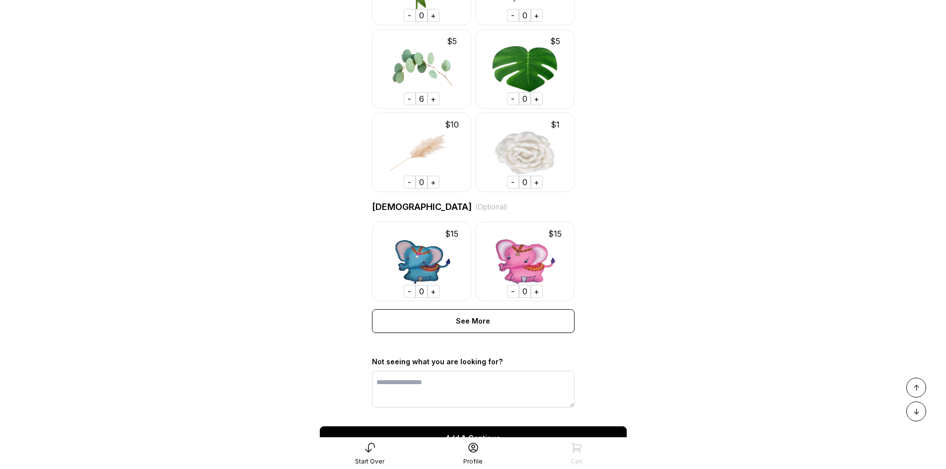
scroll to position [877, 0]
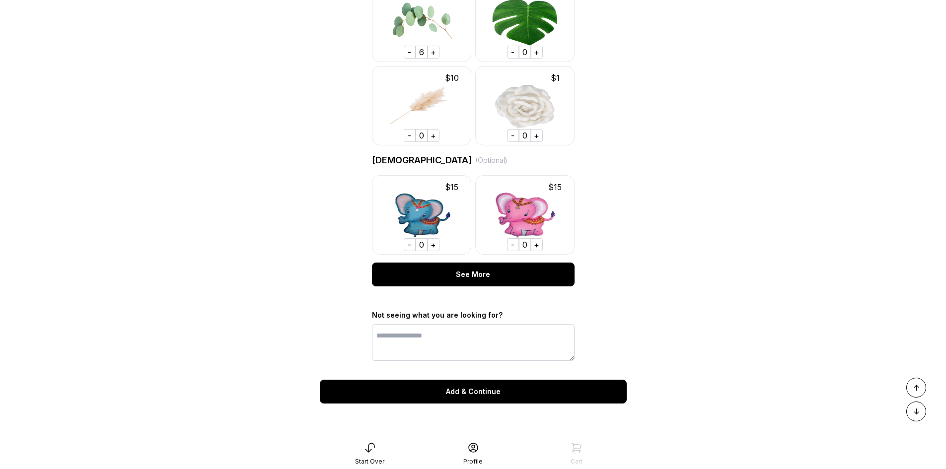
click at [515, 274] on div "See More" at bounding box center [473, 275] width 203 height 24
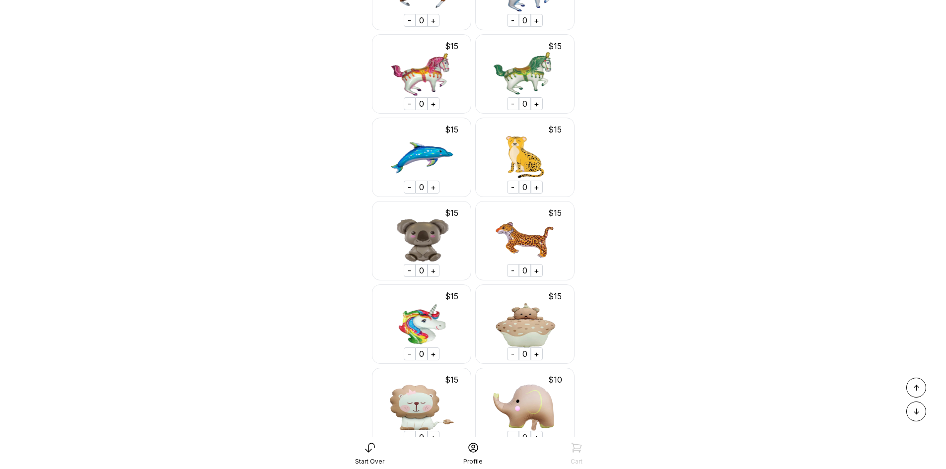
scroll to position [1672, 0]
click at [535, 193] on div "+" at bounding box center [537, 186] width 12 height 13
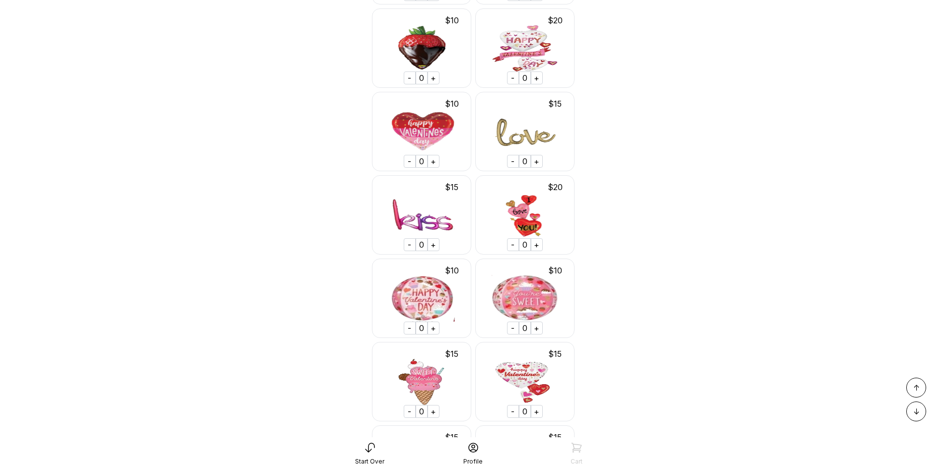
scroll to position [19766, 0]
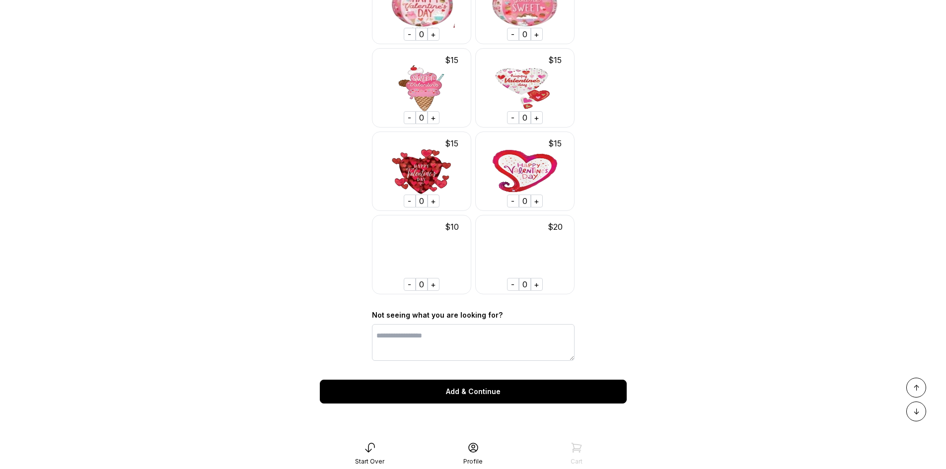
click at [529, 393] on div "Add & Continue" at bounding box center [473, 392] width 307 height 24
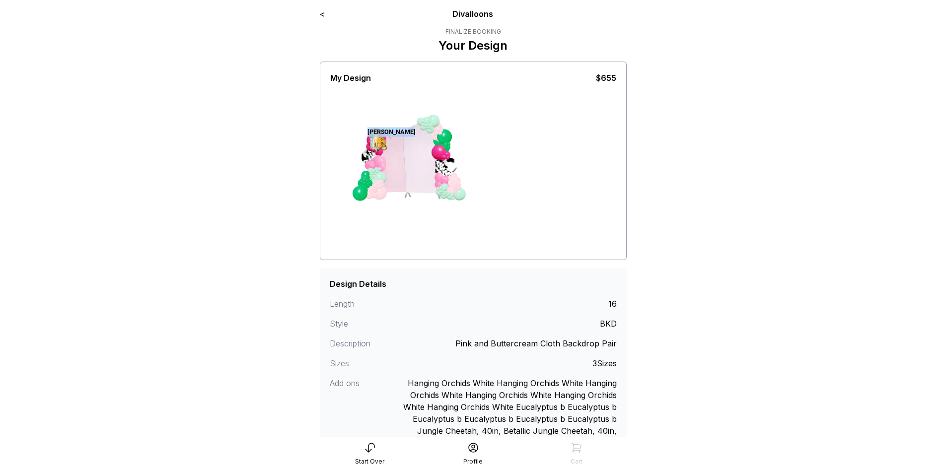
drag, startPoint x: 380, startPoint y: 142, endPoint x: 388, endPoint y: 160, distance: 20.3
click at [388, 160] on div "[PERSON_NAME]" at bounding box center [405, 171] width 75 height 87
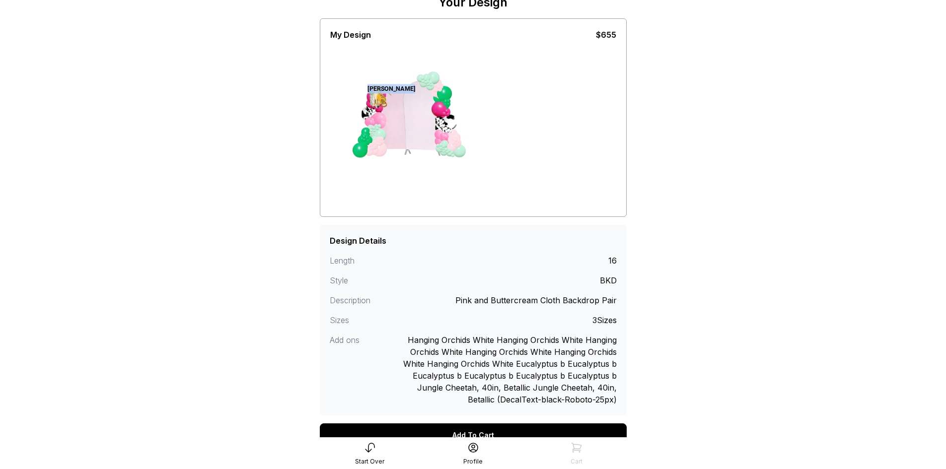
scroll to position [99, 0]
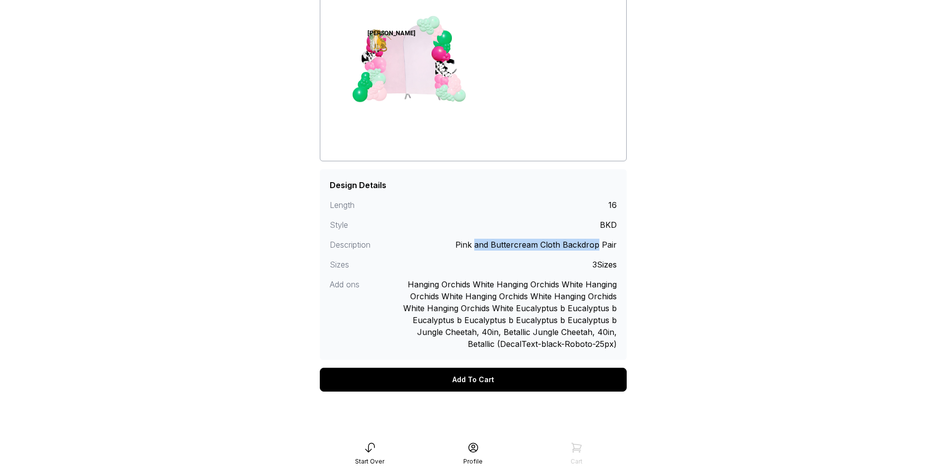
drag, startPoint x: 473, startPoint y: 243, endPoint x: 595, endPoint y: 243, distance: 121.2
click at [595, 243] on div "Pink and Buttercream Cloth Backdrop Pair" at bounding box center [535, 245] width 161 height 12
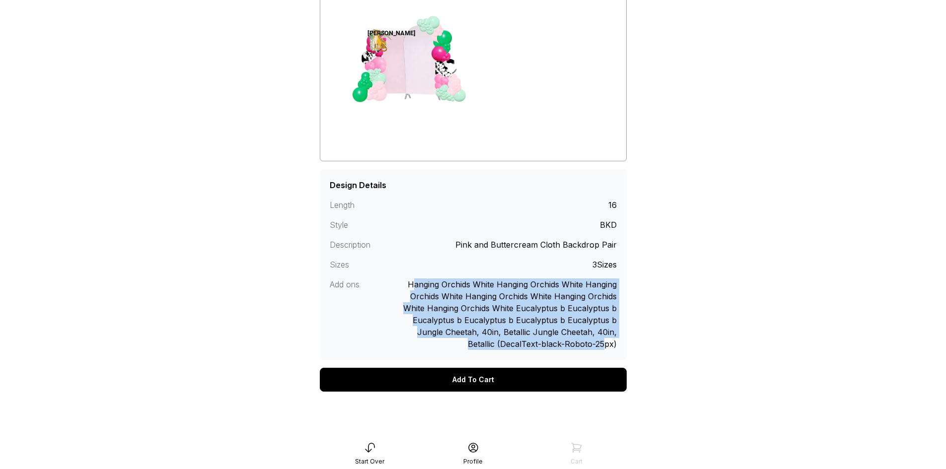
drag, startPoint x: 412, startPoint y: 287, endPoint x: 606, endPoint y: 341, distance: 202.0
click at [606, 341] on div "Hanging Orchids White Hanging Orchids White Hanging Orchids White Hanging Orchi…" at bounding box center [509, 315] width 216 height 72
drag, startPoint x: 457, startPoint y: 243, endPoint x: 628, endPoint y: 245, distance: 170.4
click at [628, 245] on div "< Divalloons Finalize Booking Your Design My Design $655 screenshot clear Macke…" at bounding box center [473, 175] width 323 height 548
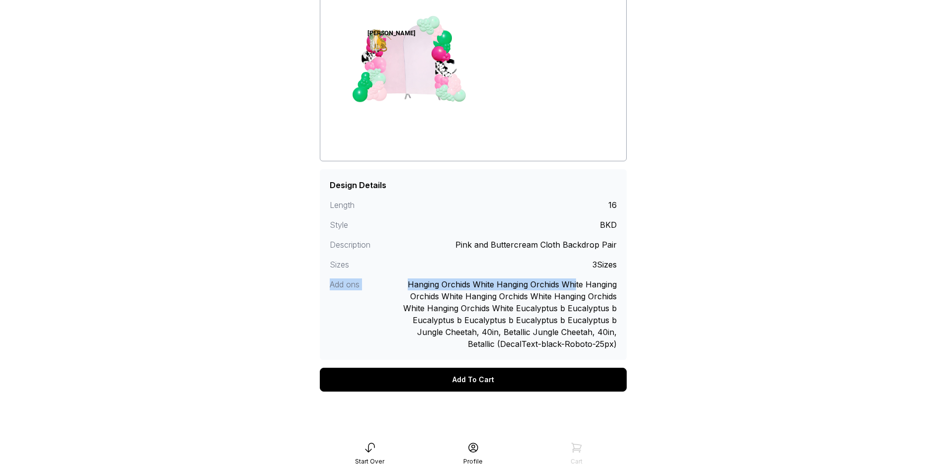
drag, startPoint x: 584, startPoint y: 266, endPoint x: 626, endPoint y: 265, distance: 42.2
click at [626, 265] on div "Design Details Length 16 Style BKD Description Pink and Buttercream Cloth Backd…" at bounding box center [473, 264] width 307 height 191
click at [560, 288] on div "Hanging Orchids White Hanging Orchids White Hanging Orchids White Hanging Orchi…" at bounding box center [509, 315] width 216 height 72
click at [377, 452] on div "Start Over" at bounding box center [369, 454] width 103 height 24
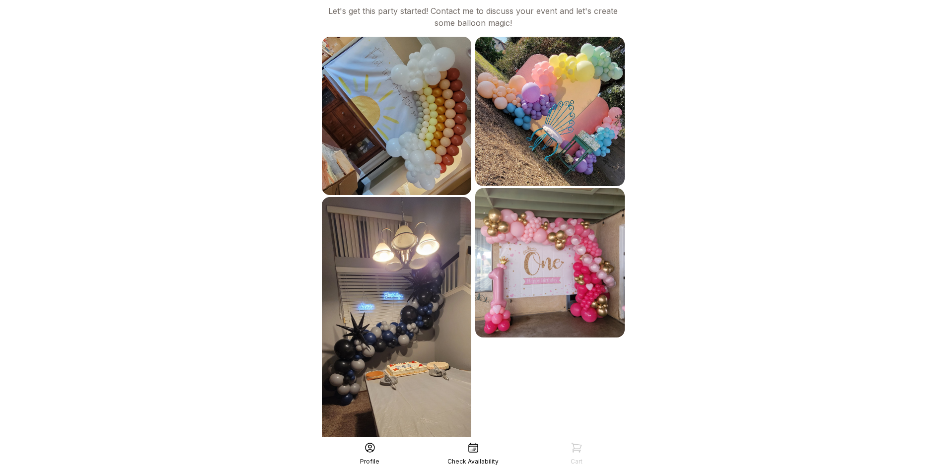
scroll to position [645, 0]
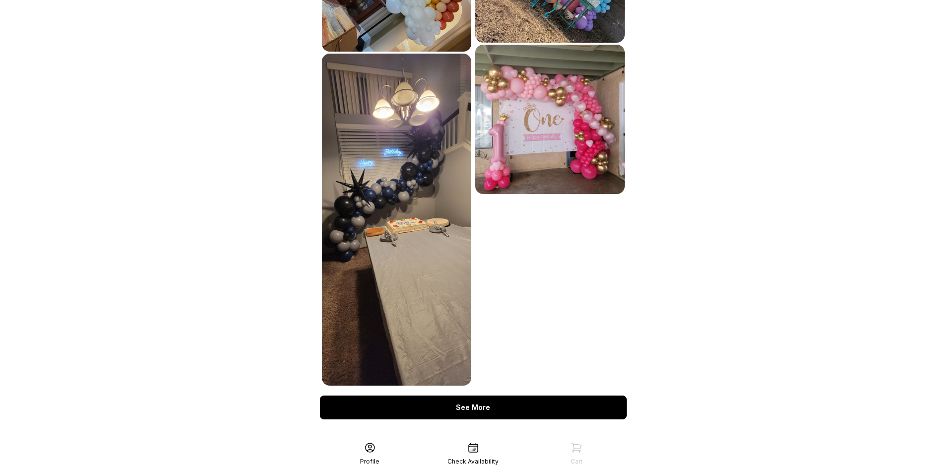
click at [476, 396] on div "See More" at bounding box center [473, 408] width 307 height 24
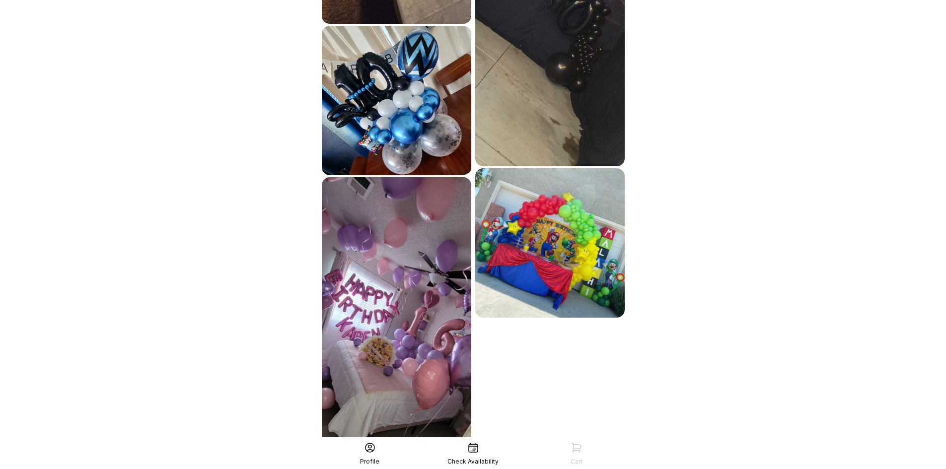
scroll to position [1130, 0]
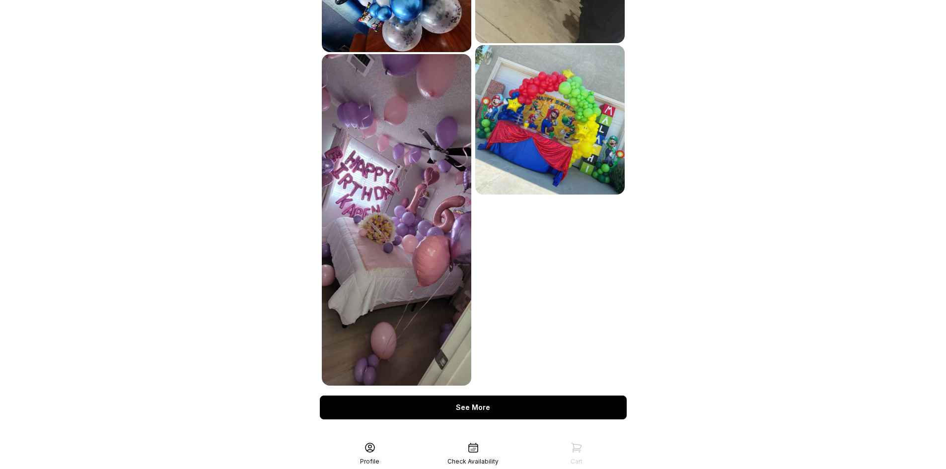
drag, startPoint x: 514, startPoint y: 390, endPoint x: 537, endPoint y: 383, distance: 24.2
click at [514, 396] on div "See More" at bounding box center [473, 408] width 307 height 24
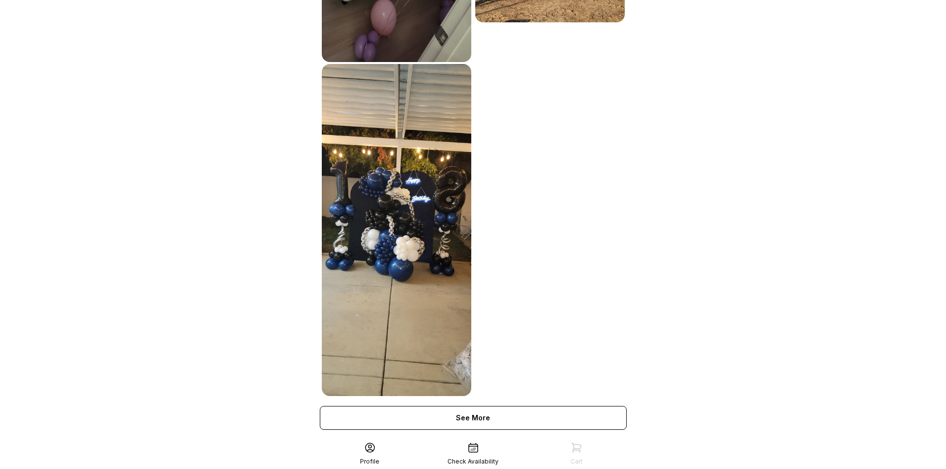
scroll to position [1465, 0]
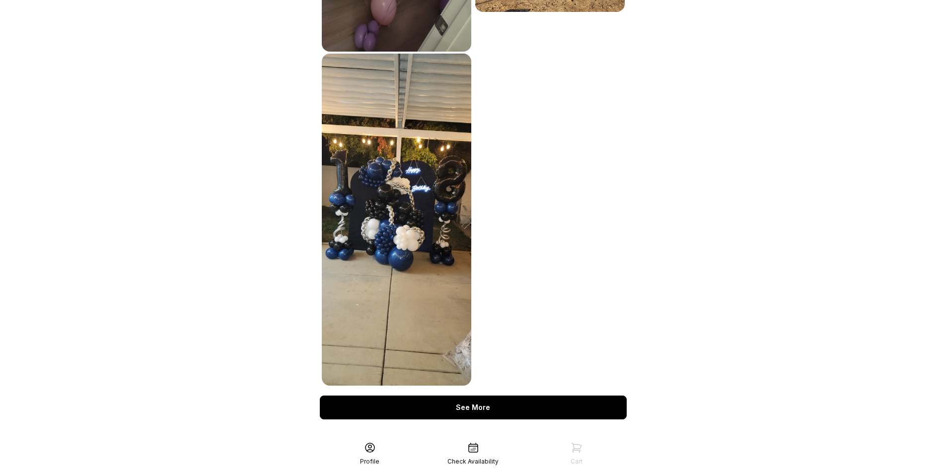
click at [522, 396] on div "See More" at bounding box center [473, 408] width 307 height 24
click at [507, 399] on div "See More" at bounding box center [473, 408] width 307 height 24
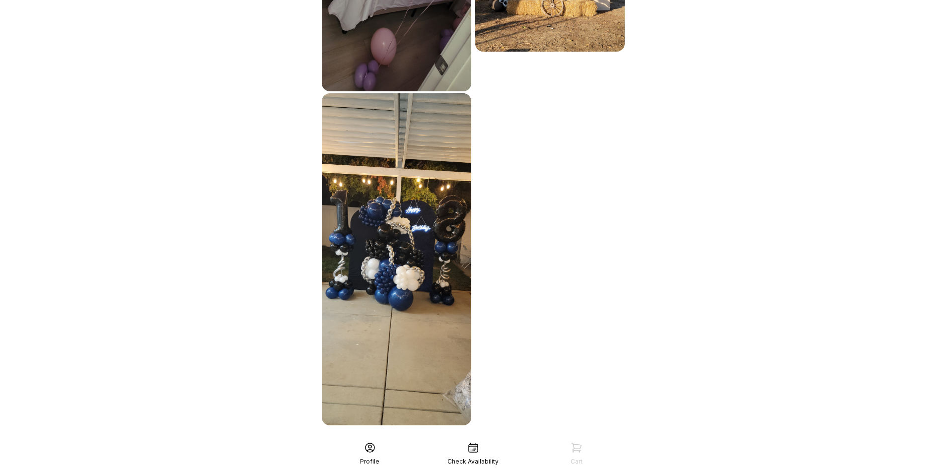
click at [469, 454] on div "Check Availability" at bounding box center [473, 454] width 103 height 24
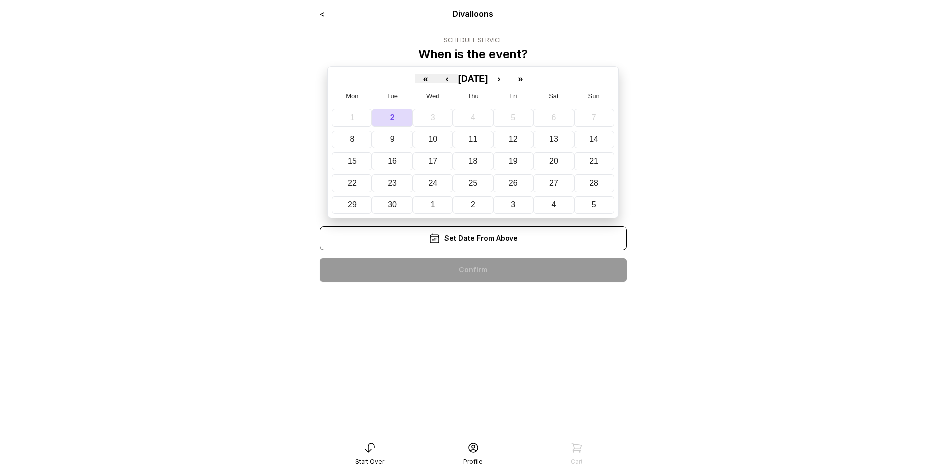
click at [519, 72] on div "« ‹ [DATE] › »" at bounding box center [473, 77] width 282 height 13
click at [510, 80] on button "›" at bounding box center [499, 79] width 22 height 9
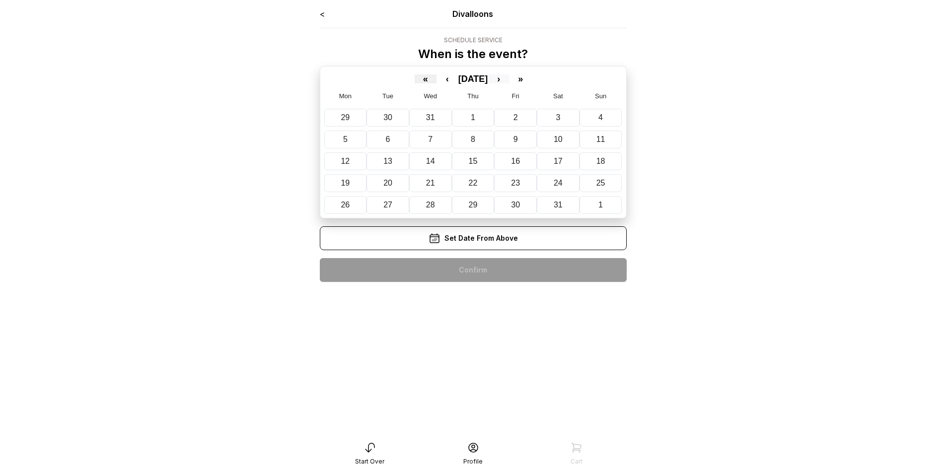
click at [510, 80] on button "›" at bounding box center [499, 79] width 22 height 9
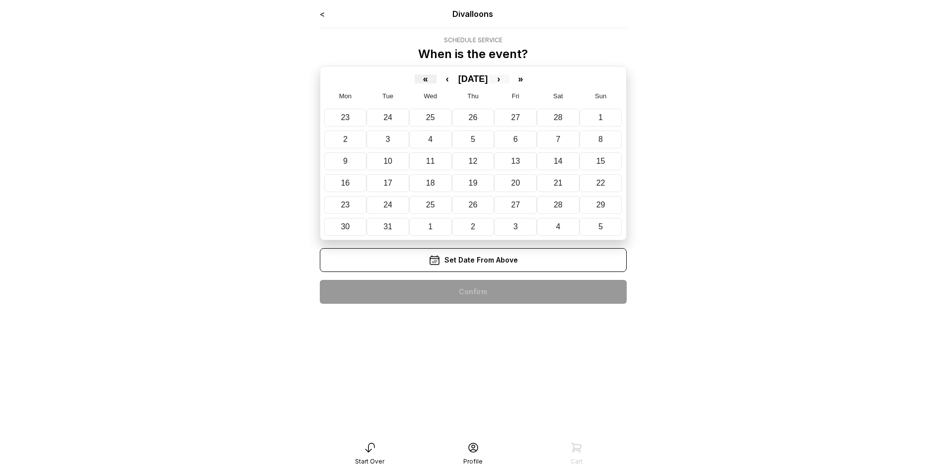
click at [510, 80] on button "›" at bounding box center [499, 79] width 22 height 9
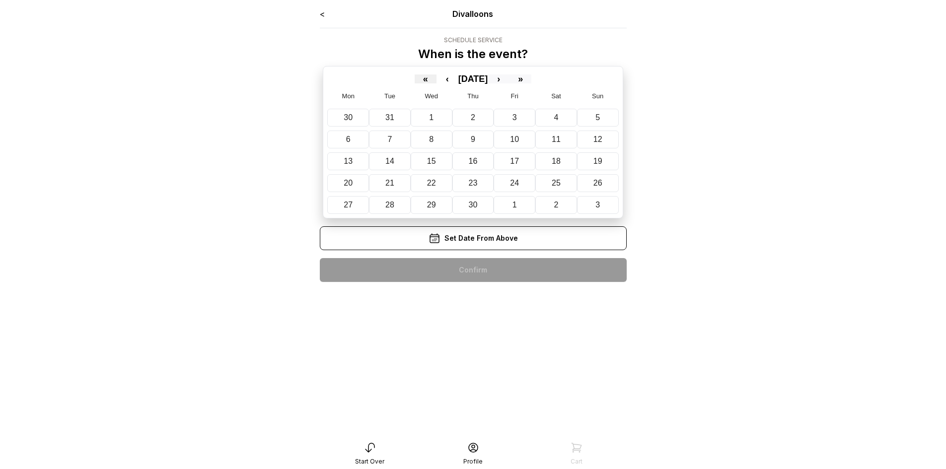
click at [518, 80] on button "»" at bounding box center [521, 79] width 22 height 9
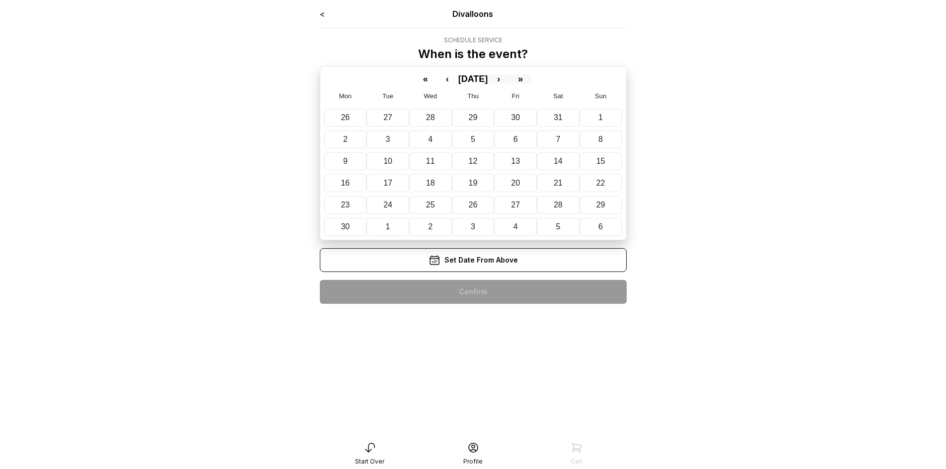
click at [518, 80] on button "»" at bounding box center [521, 79] width 22 height 9
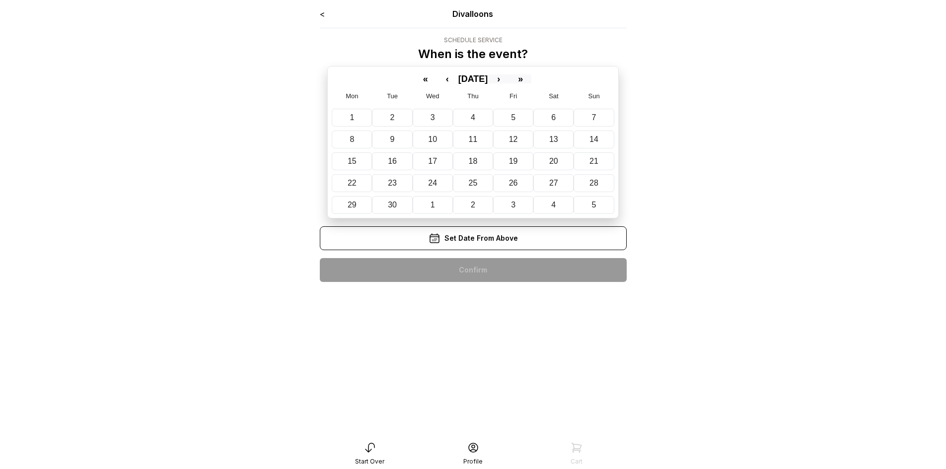
click at [518, 80] on button "»" at bounding box center [521, 79] width 22 height 9
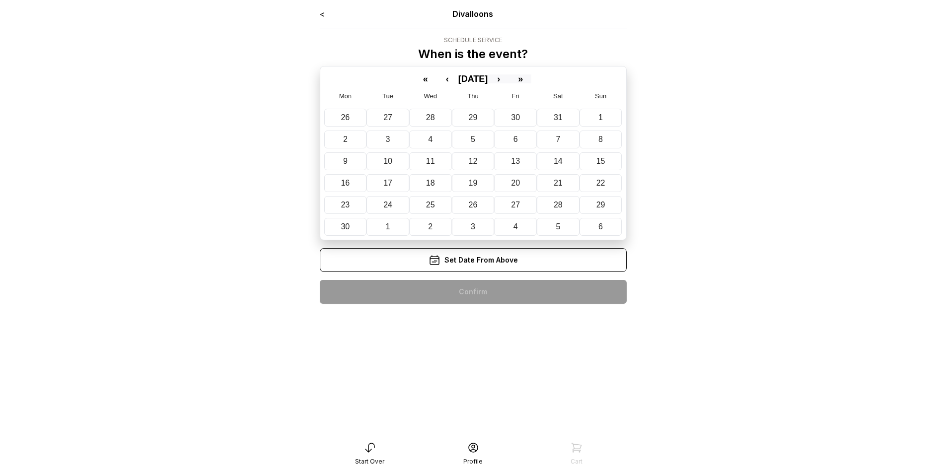
click at [518, 80] on button "»" at bounding box center [521, 79] width 22 height 9
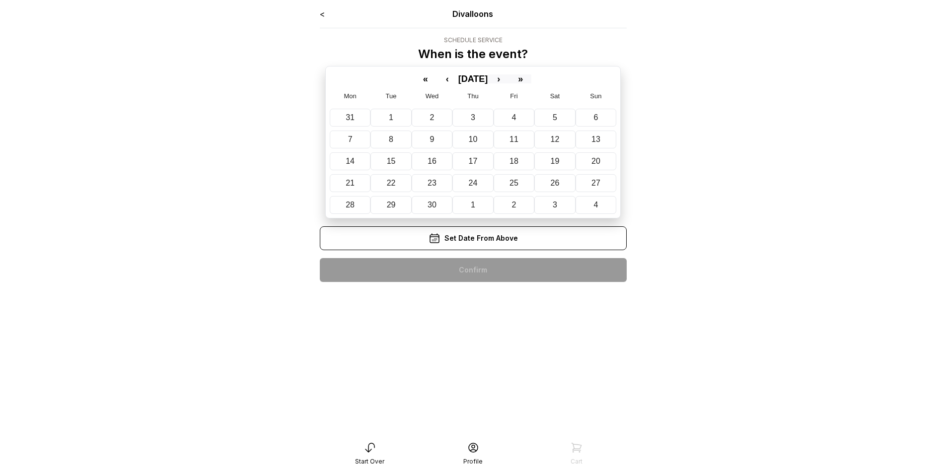
click at [518, 80] on button "»" at bounding box center [521, 79] width 22 height 9
click at [443, 80] on button "‹" at bounding box center [448, 79] width 22 height 9
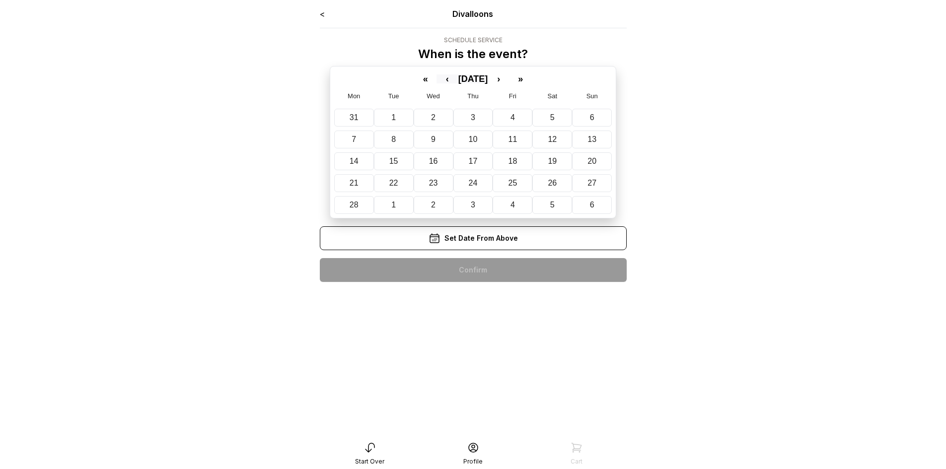
click at [458, 80] on span "February 2039" at bounding box center [473, 79] width 30 height 10
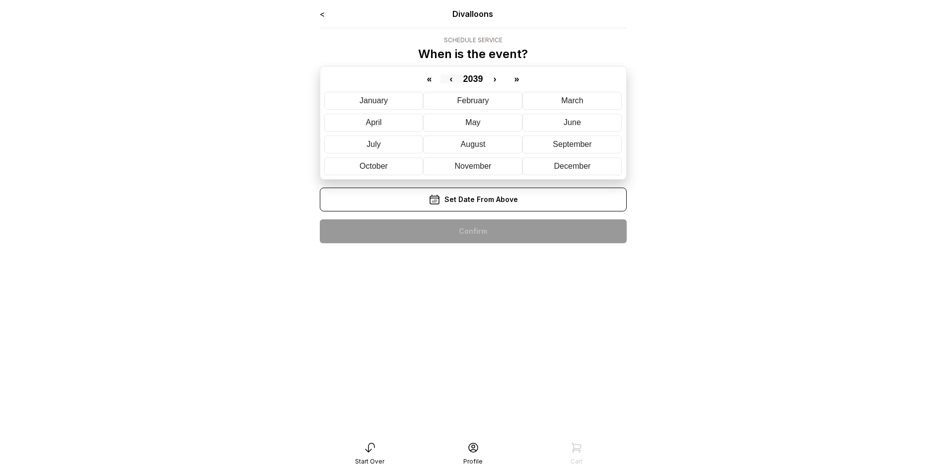
click at [443, 80] on button "‹" at bounding box center [452, 79] width 22 height 9
click at [450, 77] on button "‹" at bounding box center [452, 79] width 22 height 9
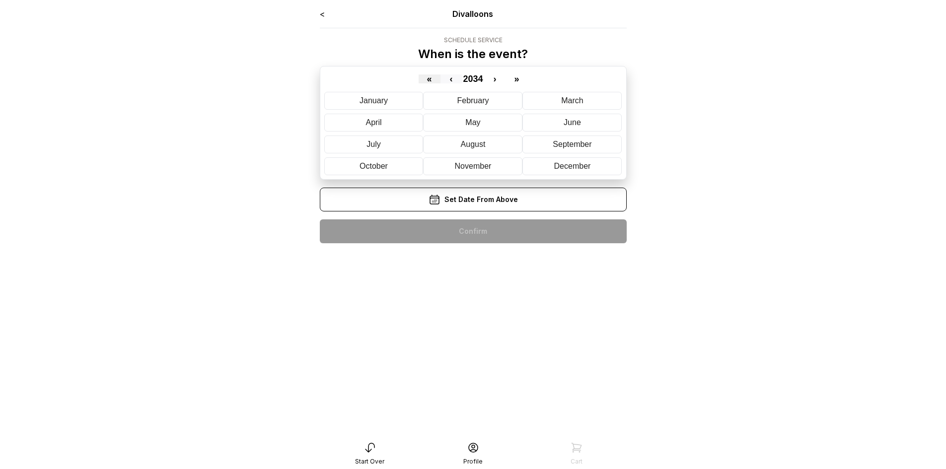
click at [450, 77] on button "‹" at bounding box center [452, 79] width 22 height 9
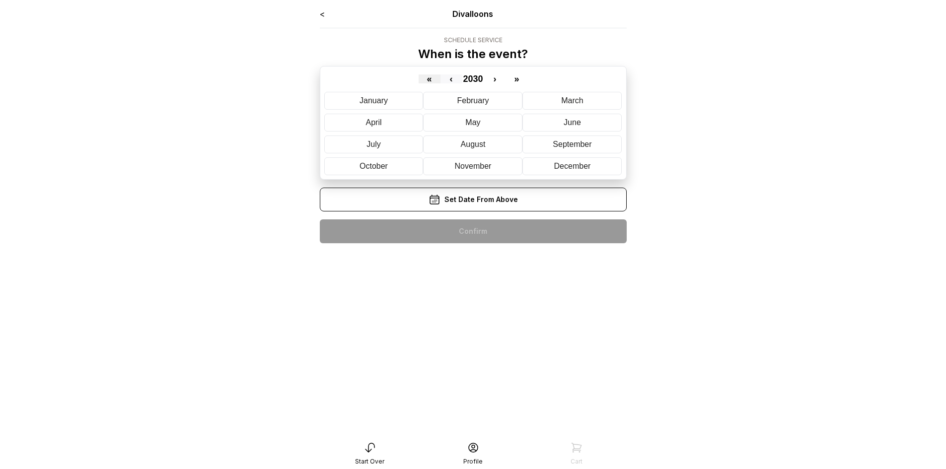
click at [450, 77] on button "‹" at bounding box center [452, 79] width 22 height 9
click at [584, 166] on abbr "December" at bounding box center [572, 166] width 37 height 8
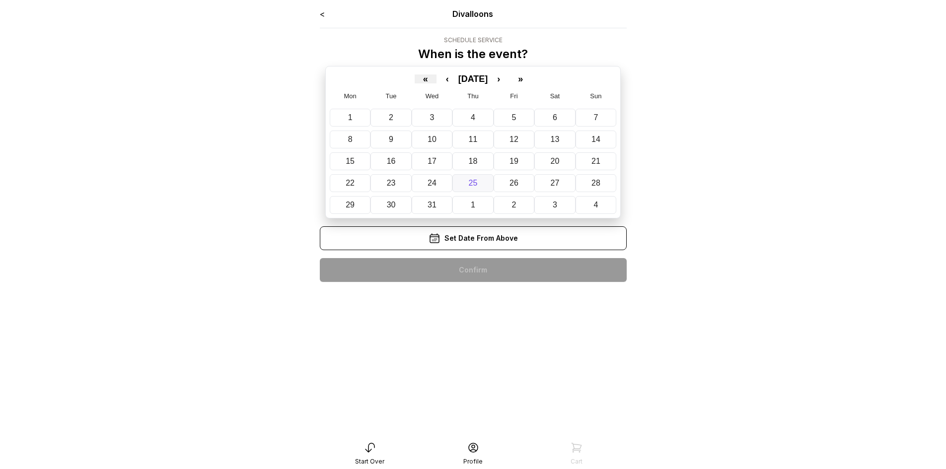
click at [474, 181] on abbr "25" at bounding box center [473, 183] width 9 height 8
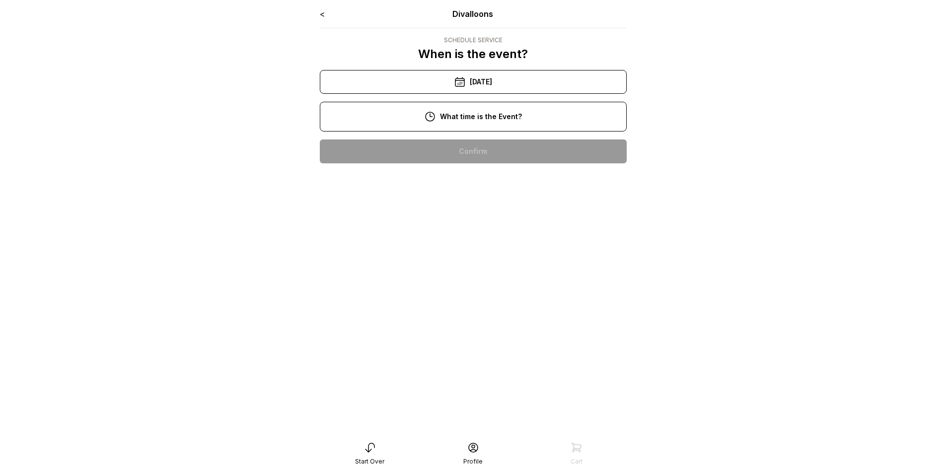
click at [496, 215] on div "12:00 pm" at bounding box center [473, 215] width 291 height 24
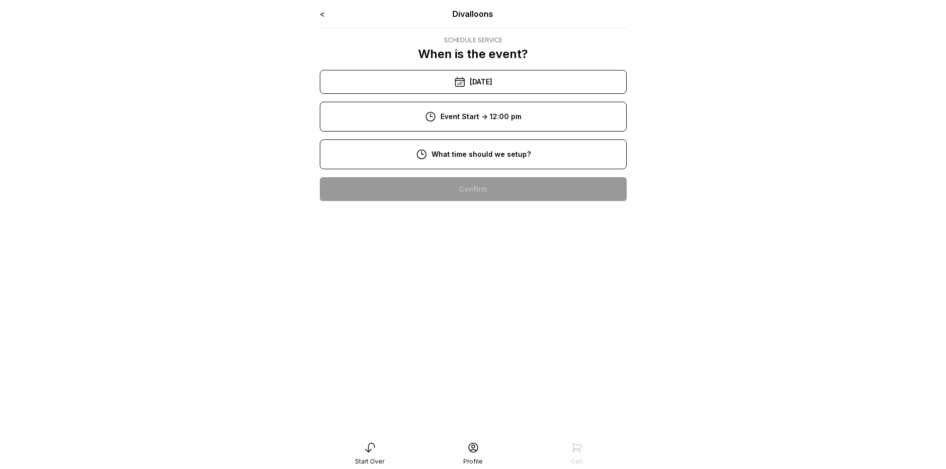
click at [465, 191] on div "8:00 am" at bounding box center [473, 189] width 291 height 24
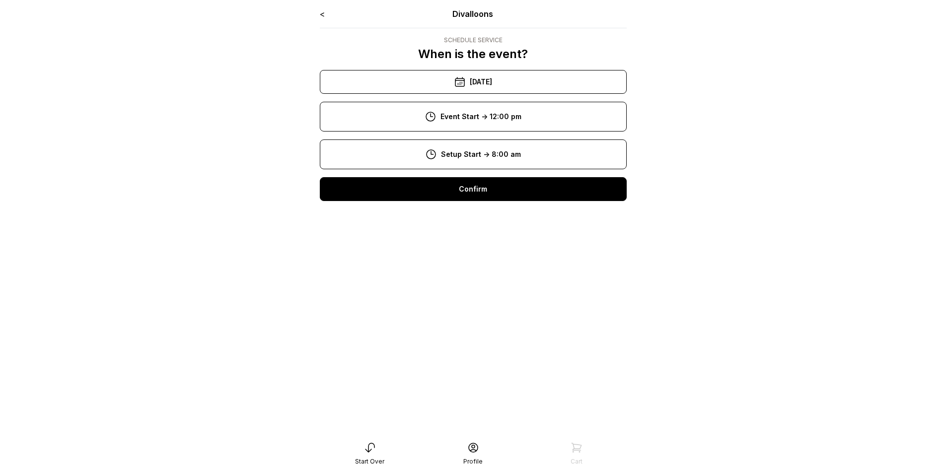
click at [485, 193] on div "Confirm" at bounding box center [473, 189] width 307 height 24
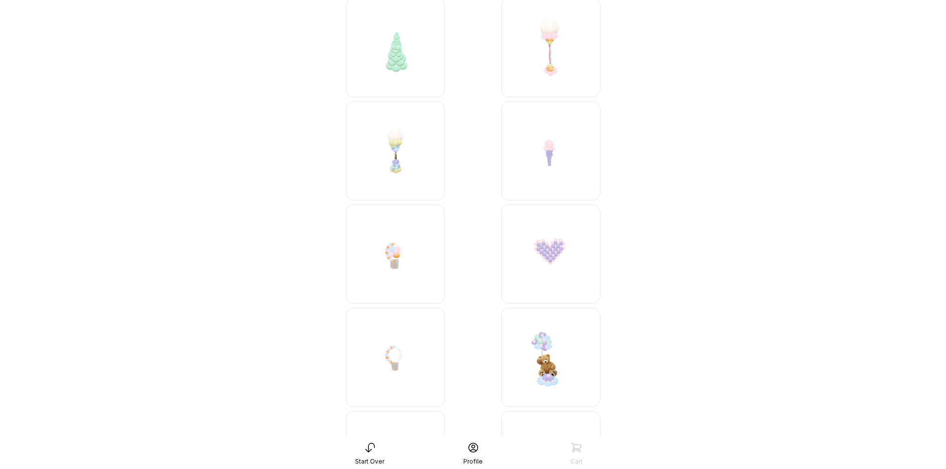
scroll to position [3217, 0]
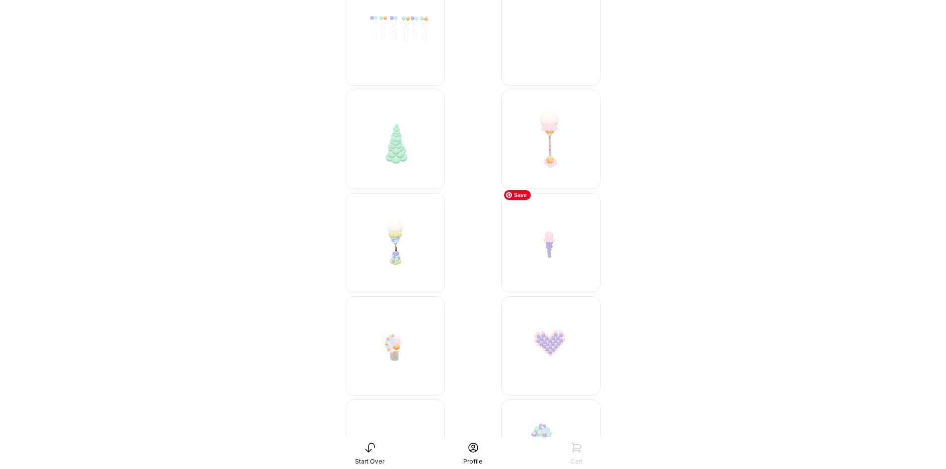
click at [545, 243] on img at bounding box center [550, 242] width 99 height 99
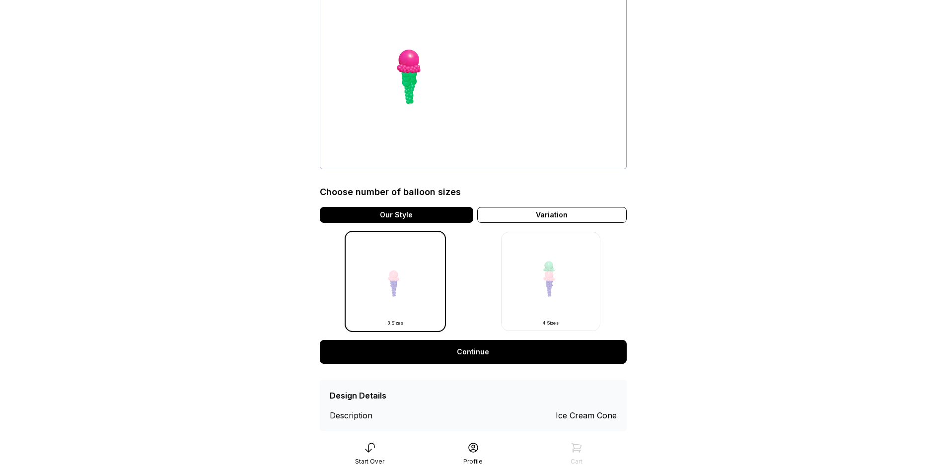
scroll to position [119, 0]
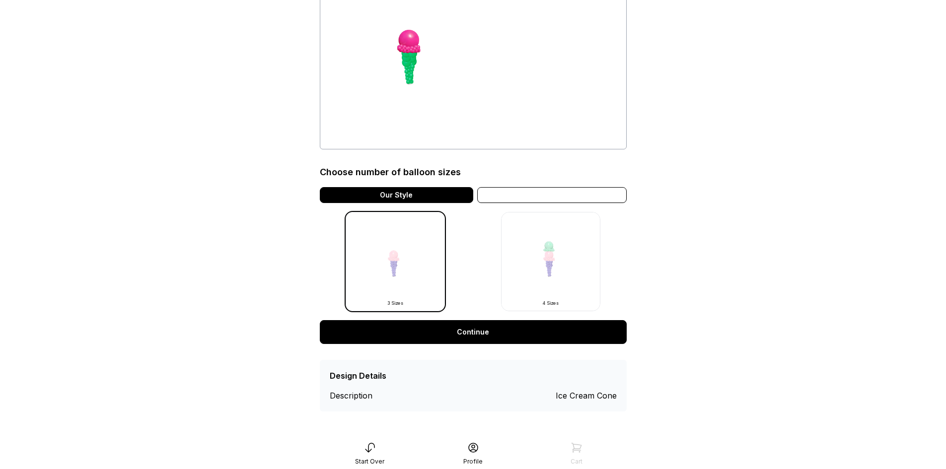
click at [583, 192] on div "Variation" at bounding box center [552, 195] width 150 height 16
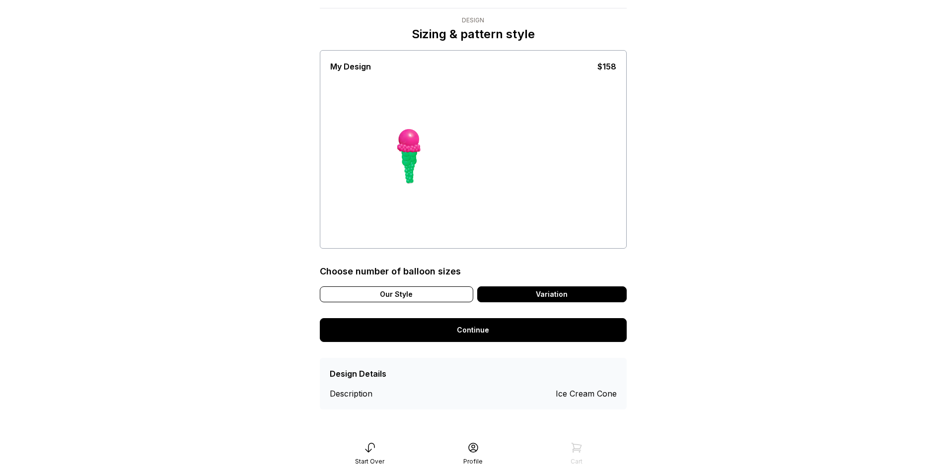
click at [400, 298] on div "Our Style" at bounding box center [396, 295] width 153 height 16
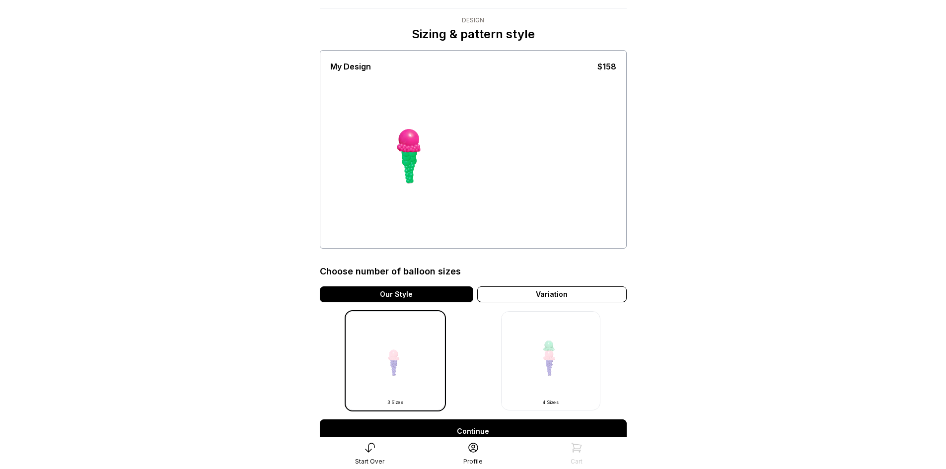
scroll to position [119, 0]
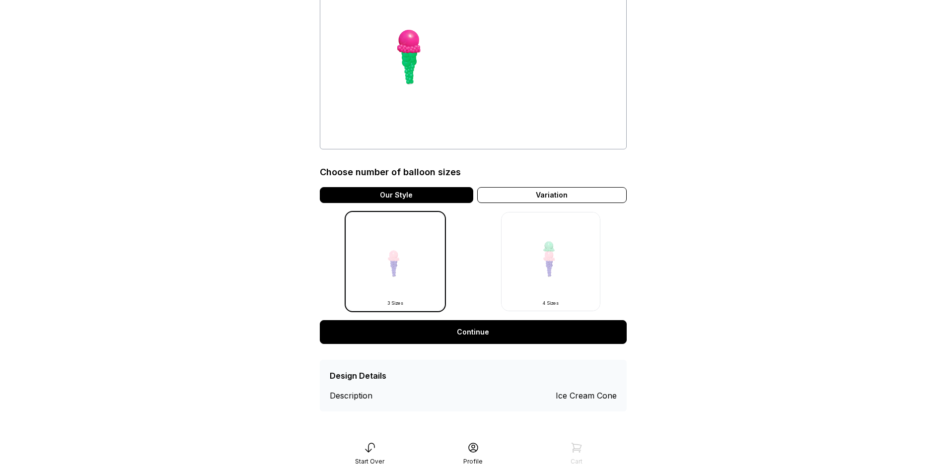
click at [493, 333] on link "Continue" at bounding box center [473, 332] width 307 height 24
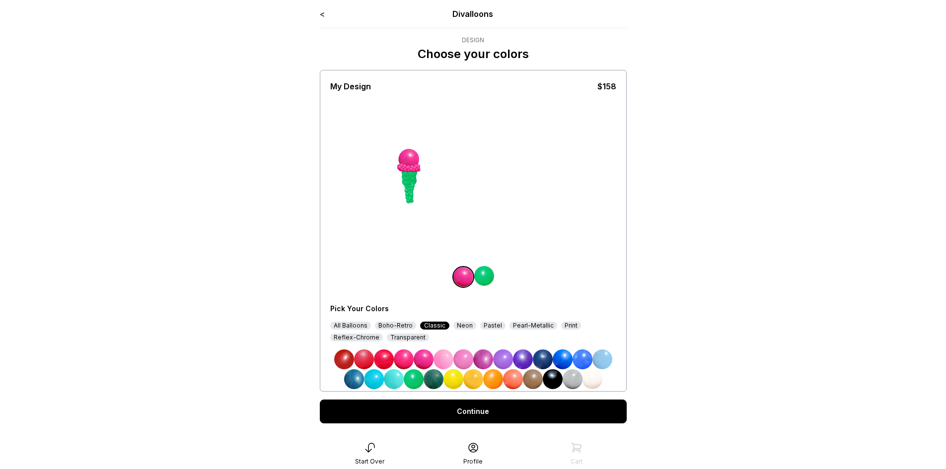
click at [398, 328] on div "Boho-Retro" at bounding box center [395, 326] width 41 height 8
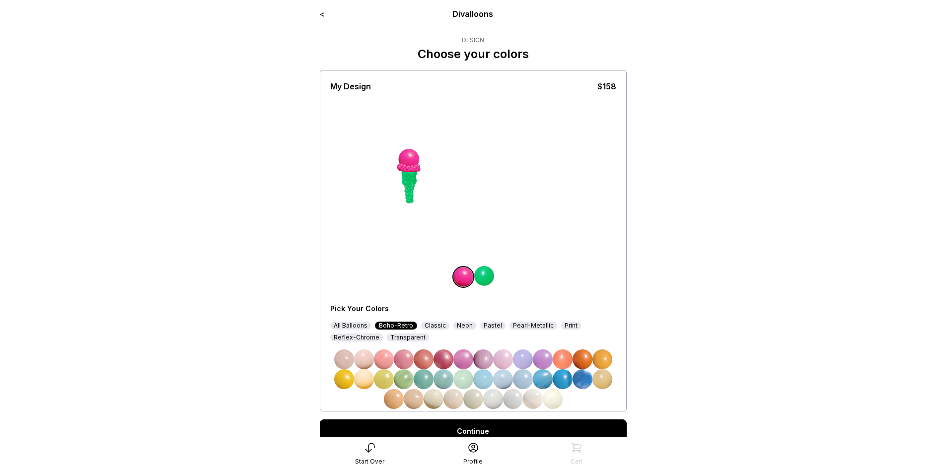
click at [349, 322] on div "All Balloons" at bounding box center [350, 326] width 41 height 8
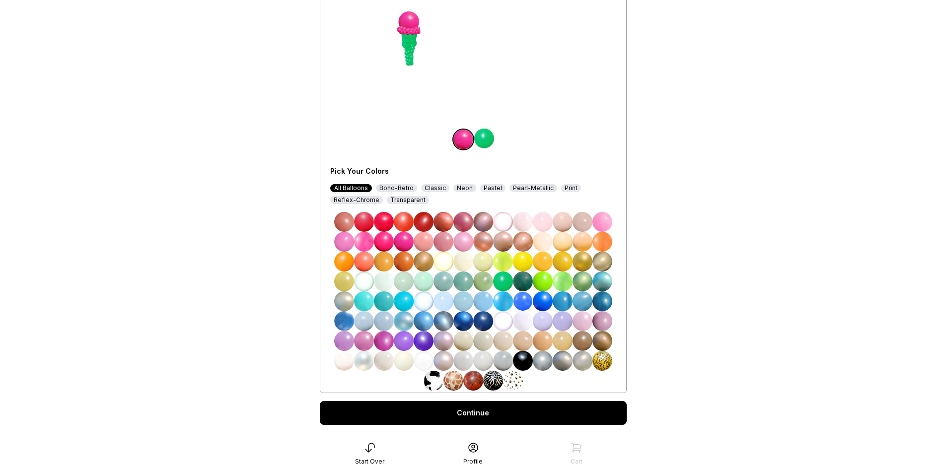
scroll to position [159, 0]
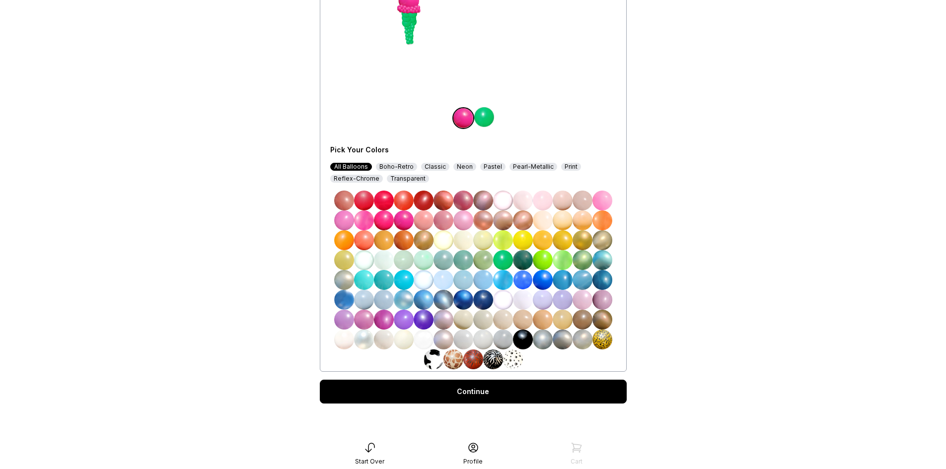
click at [416, 339] on img at bounding box center [424, 340] width 20 height 20
click at [488, 114] on img at bounding box center [484, 117] width 20 height 20
click at [522, 323] on img at bounding box center [523, 320] width 20 height 20
click at [527, 393] on link "Continue" at bounding box center [473, 392] width 307 height 24
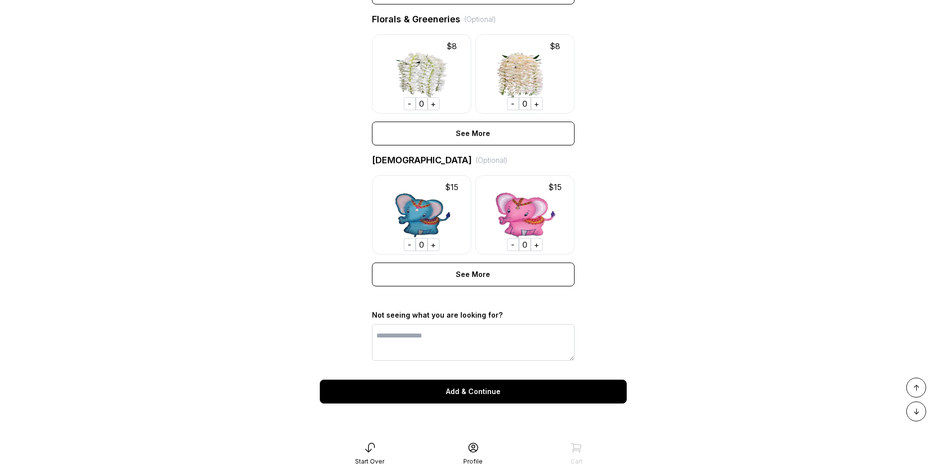
scroll to position [649, 0]
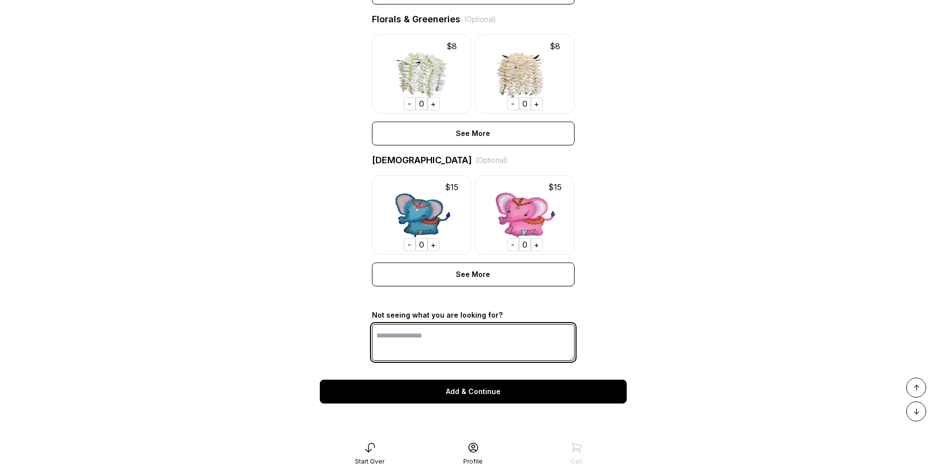
click at [439, 339] on textarea at bounding box center [473, 342] width 203 height 37
type textarea "*********"
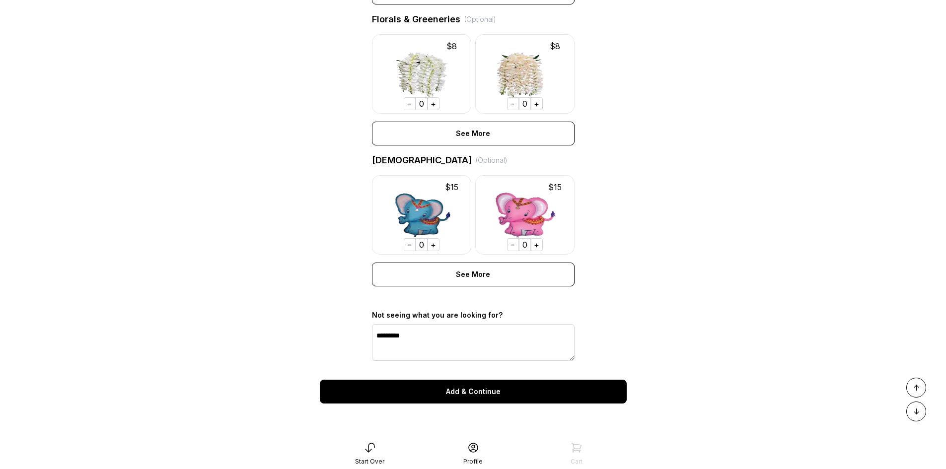
click at [521, 387] on div "Add & Continue" at bounding box center [473, 392] width 307 height 24
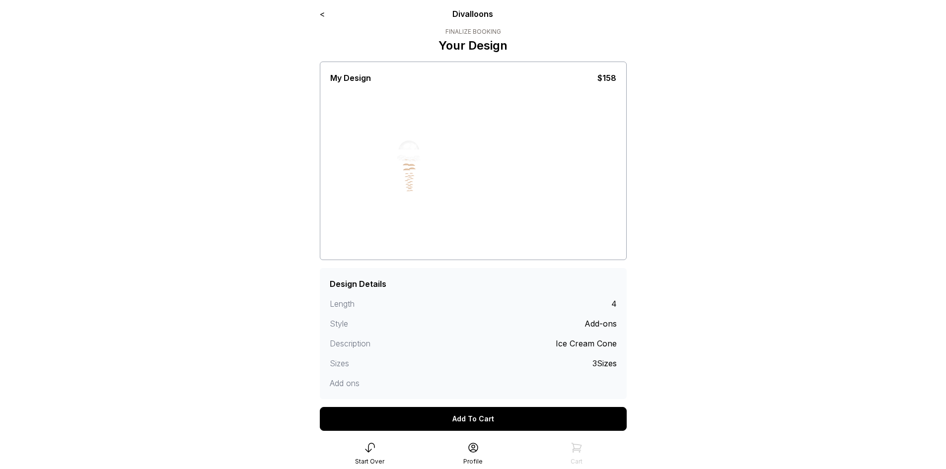
scroll to position [39, 0]
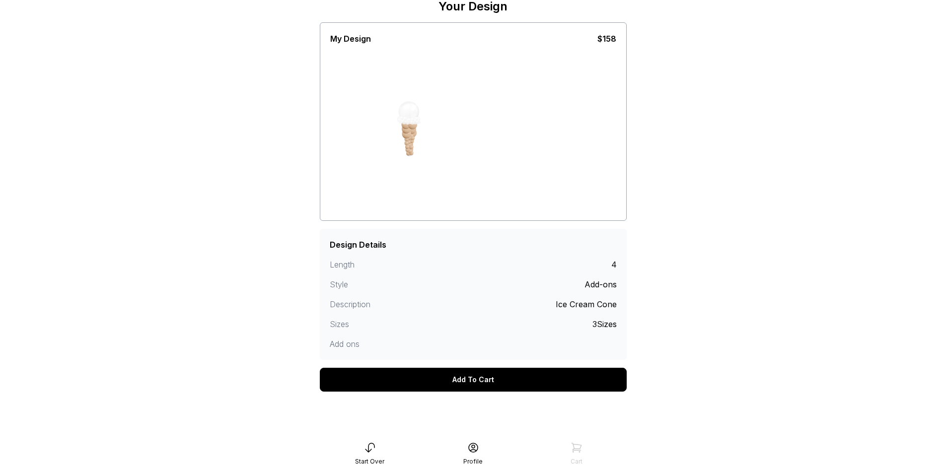
click at [480, 457] on div "Profile" at bounding box center [473, 454] width 103 height 24
click at [371, 451] on icon at bounding box center [370, 448] width 12 height 12
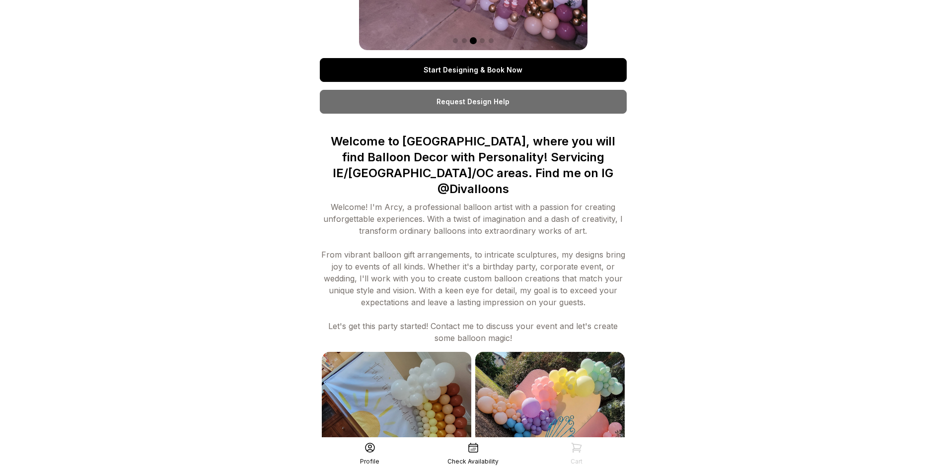
scroll to position [248, 0]
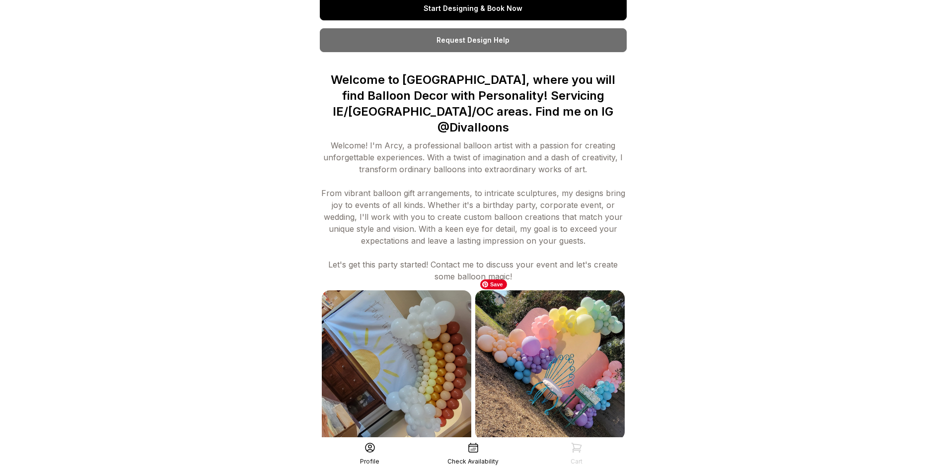
click at [595, 358] on img at bounding box center [550, 366] width 150 height 150
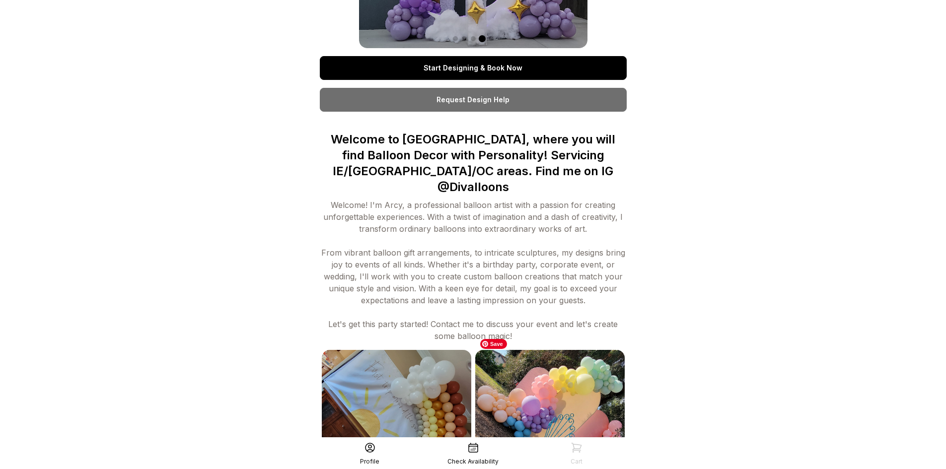
scroll to position [0, 0]
